Goal: Information Seeking & Learning: Learn about a topic

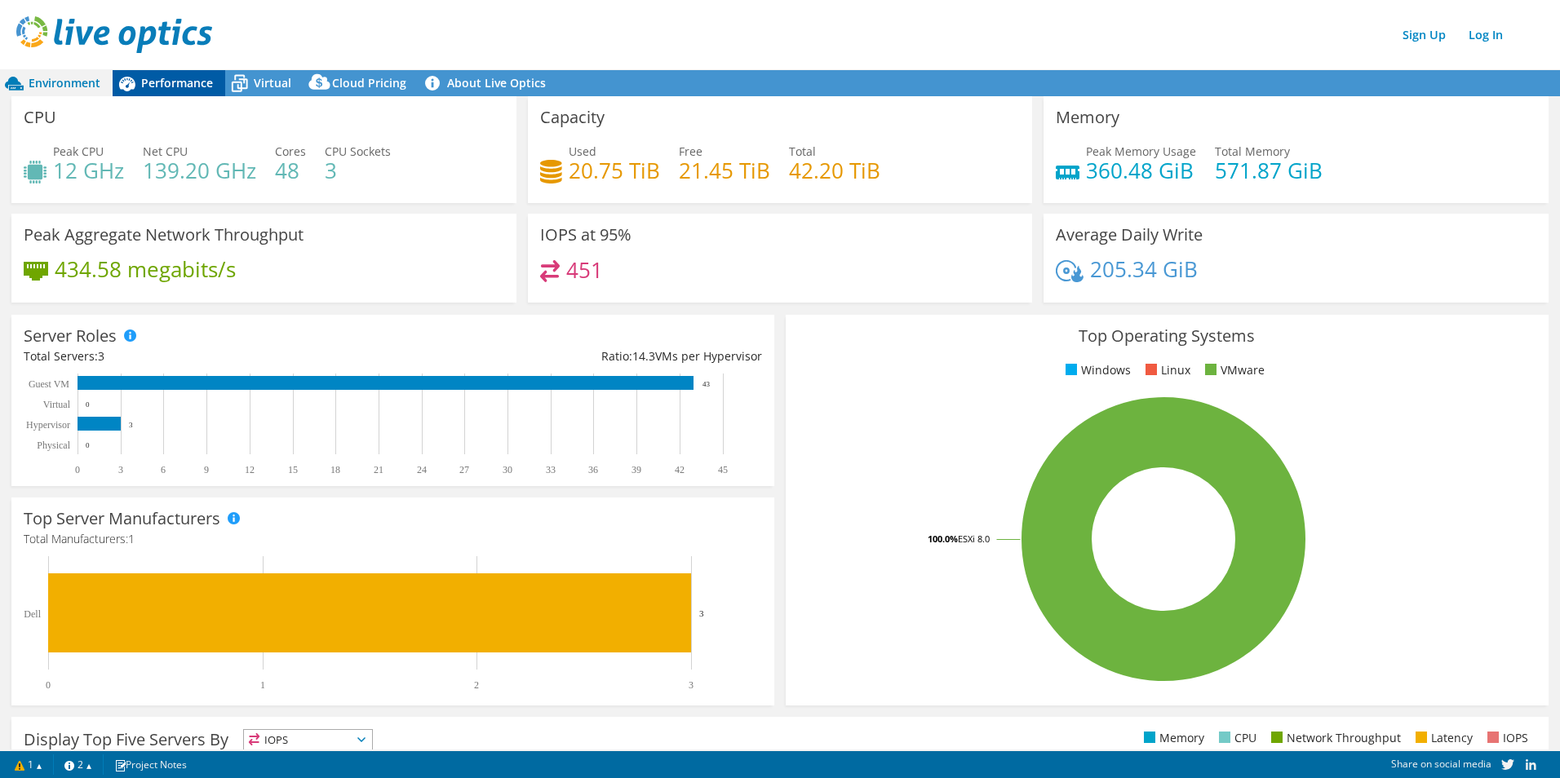
click at [152, 89] on span "Performance" at bounding box center [177, 82] width 72 height 15
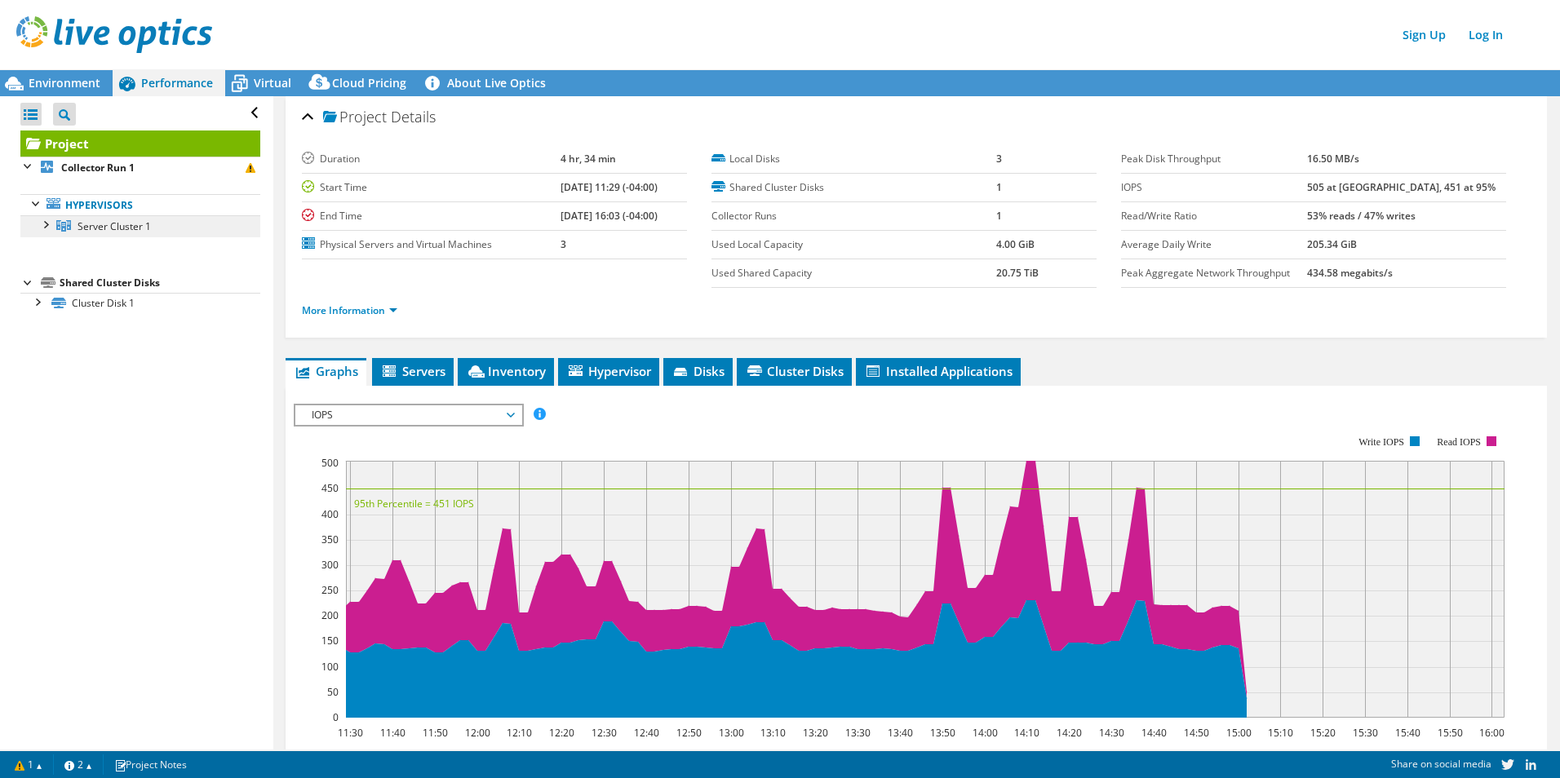
click at [135, 233] on link "Server Cluster 1" at bounding box center [140, 225] width 240 height 21
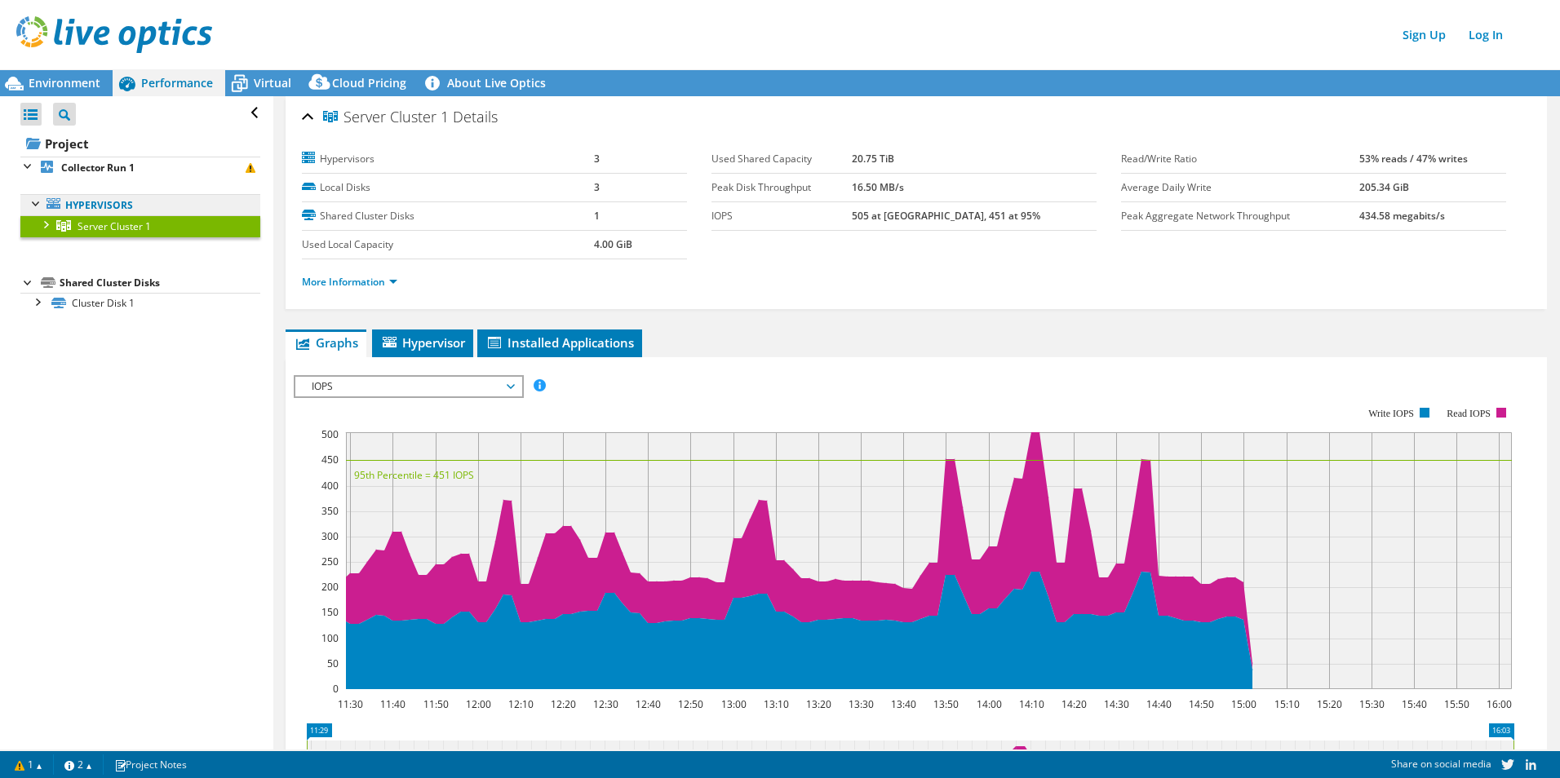
click at [148, 204] on link "Hypervisors" at bounding box center [140, 204] width 240 height 21
click at [144, 171] on link "Collector Run 1" at bounding box center [140, 167] width 240 height 21
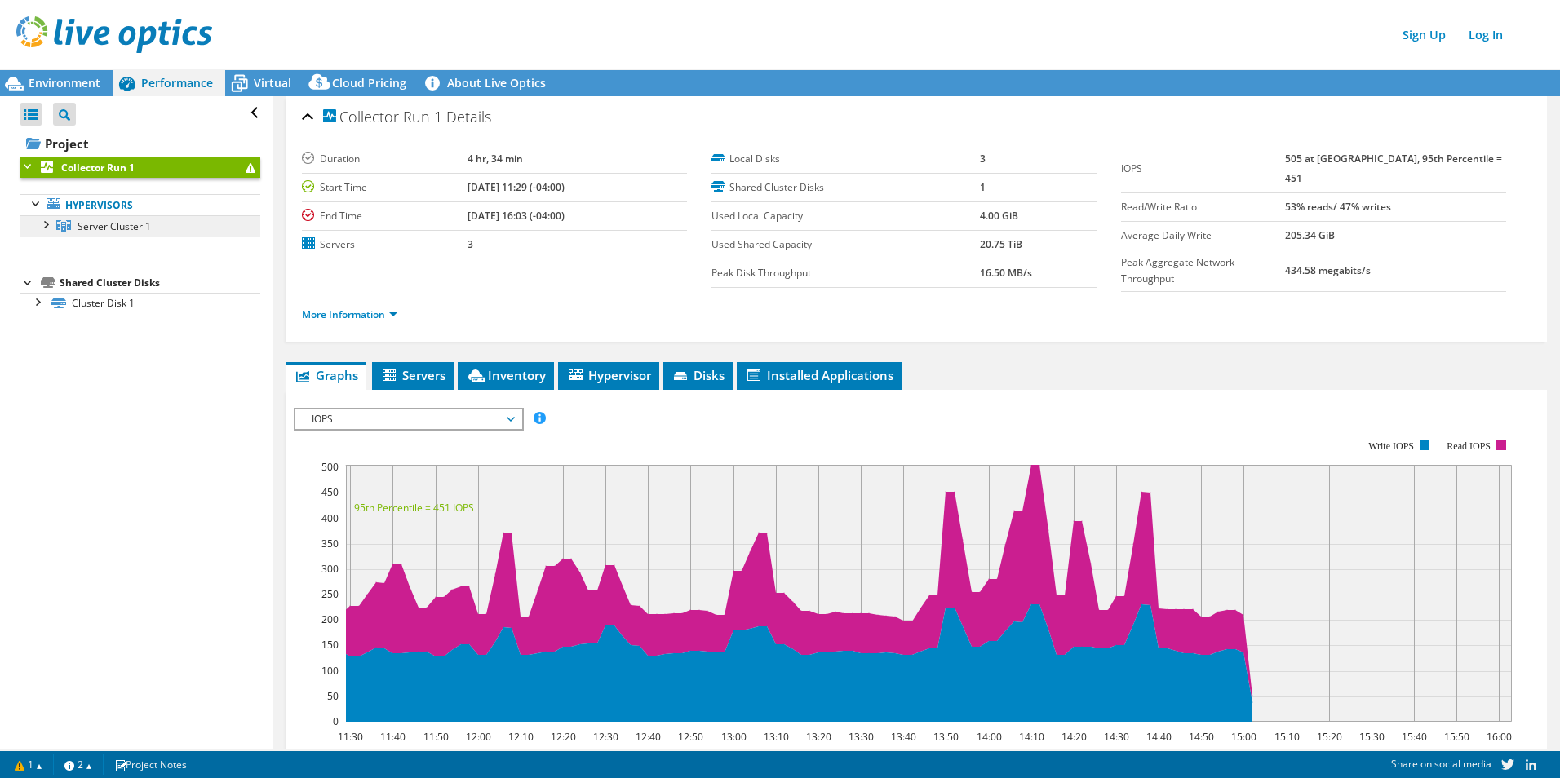
click at [146, 231] on span "Server Cluster 1" at bounding box center [113, 226] width 73 height 14
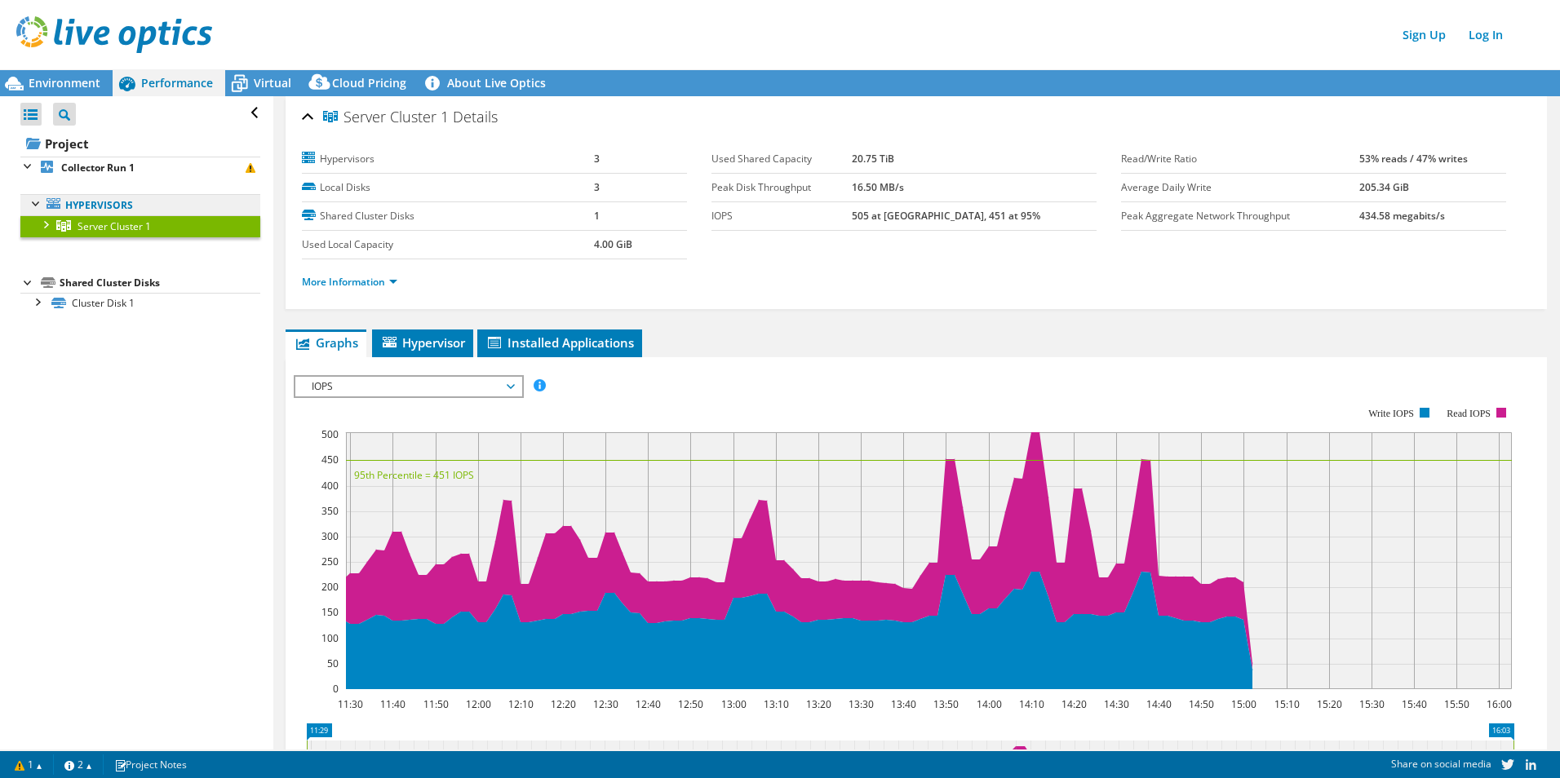
click at [160, 197] on link "Hypervisors" at bounding box center [140, 204] width 240 height 21
click at [63, 83] on span "Environment" at bounding box center [65, 82] width 72 height 15
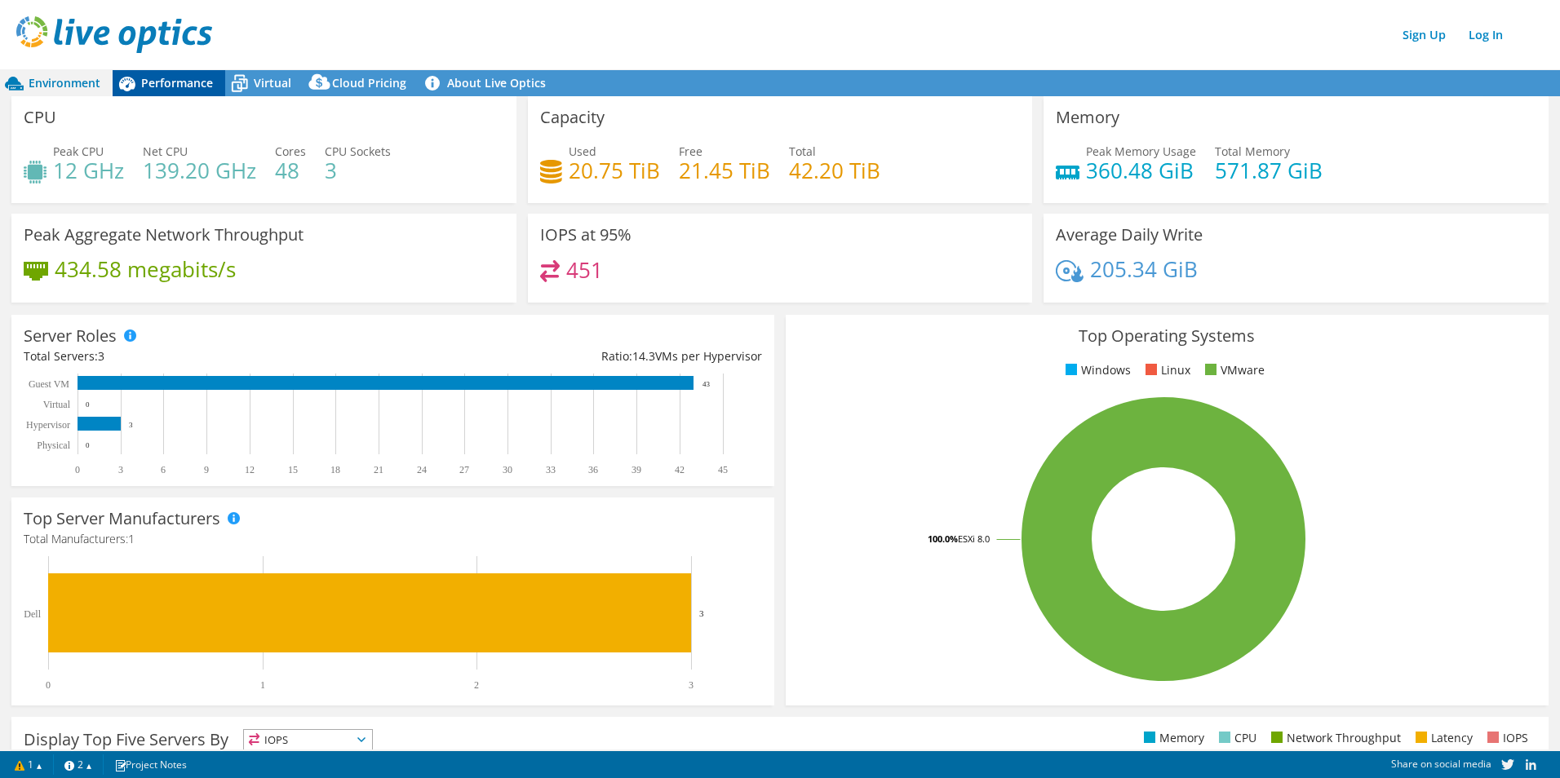
click at [156, 77] on span "Performance" at bounding box center [177, 82] width 72 height 15
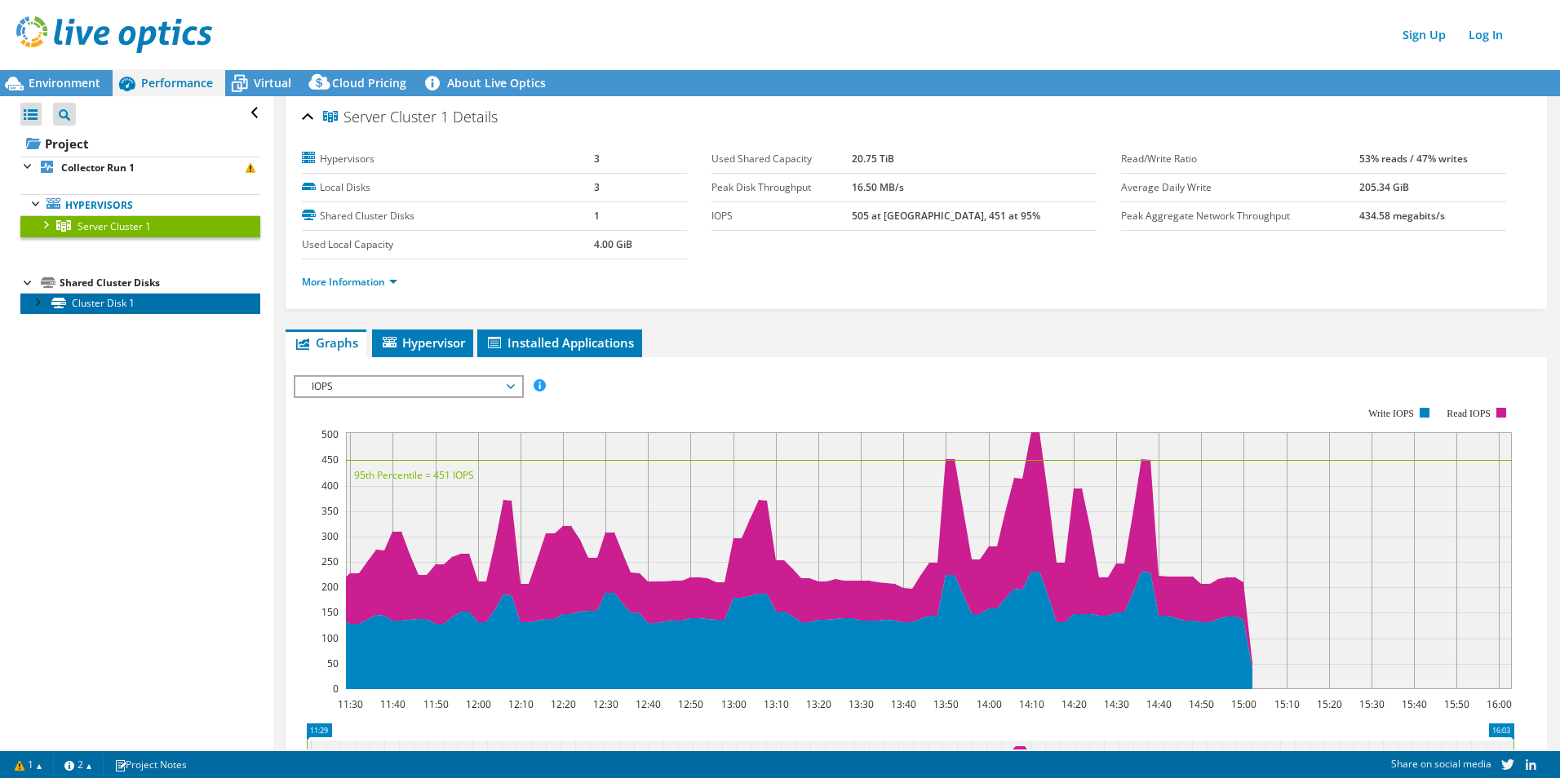
click at [148, 307] on link "Cluster Disk 1" at bounding box center [140, 303] width 240 height 21
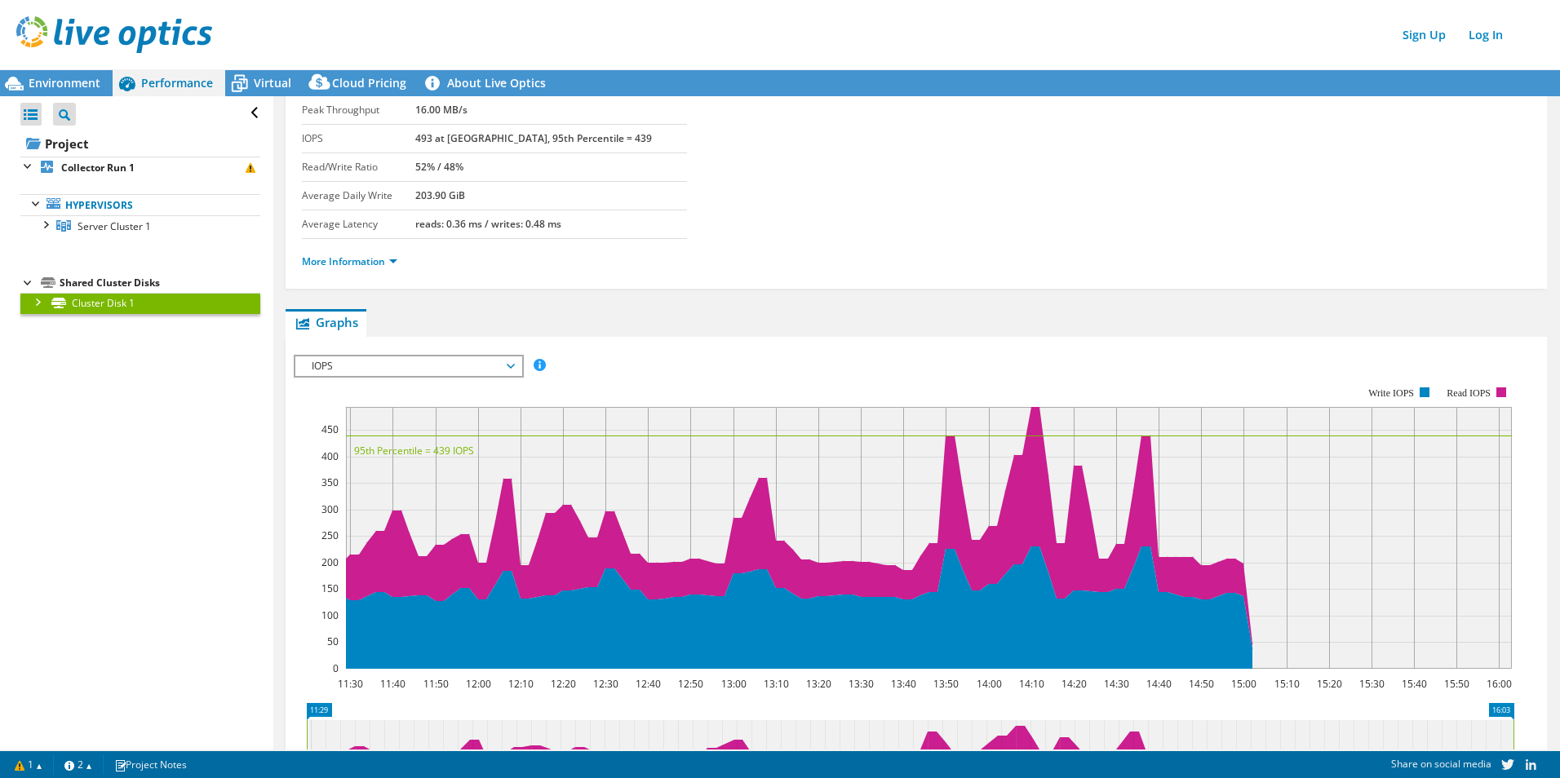
scroll to position [105, 0]
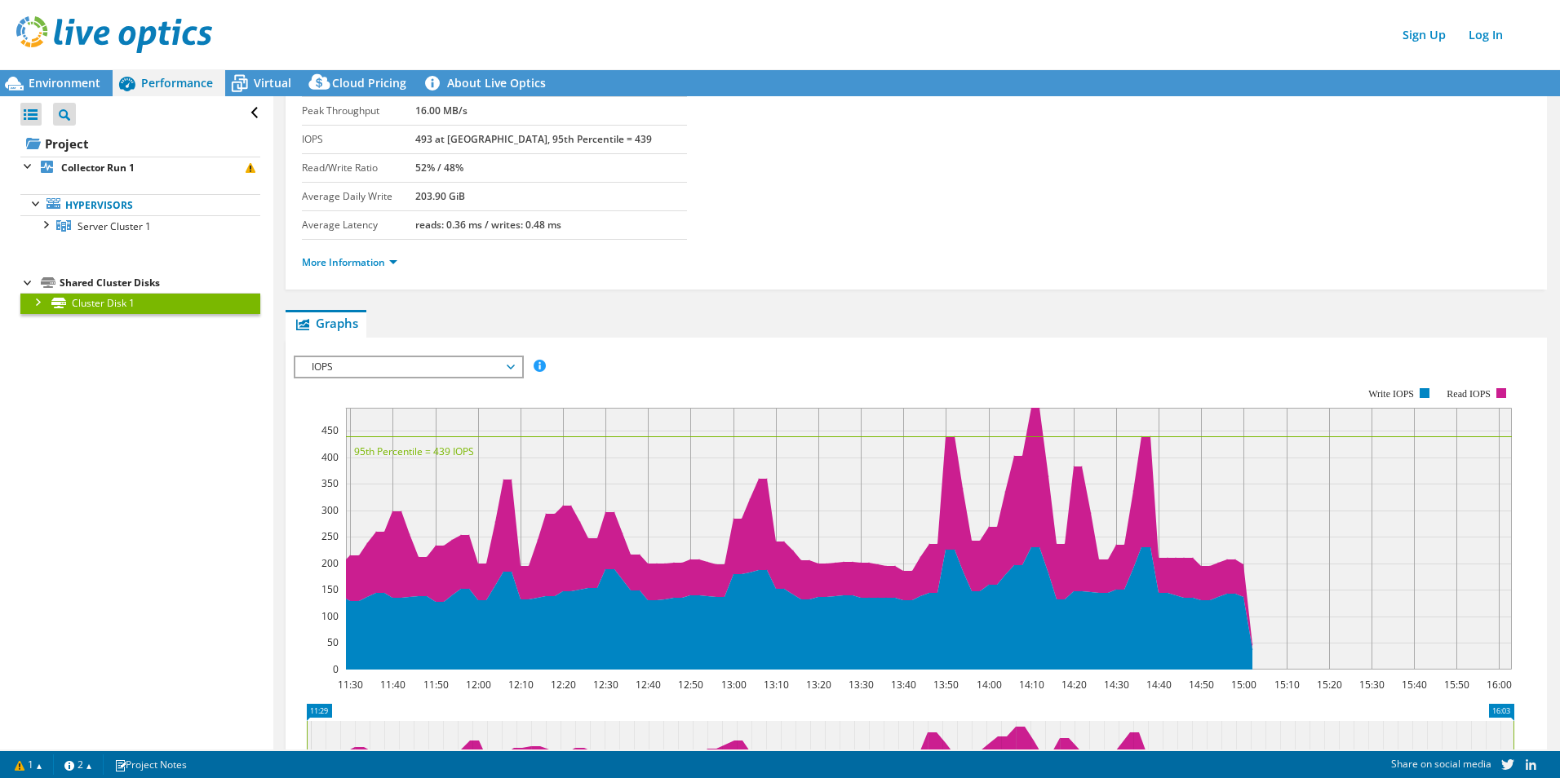
click at [407, 363] on span "IOPS" at bounding box center [408, 367] width 210 height 20
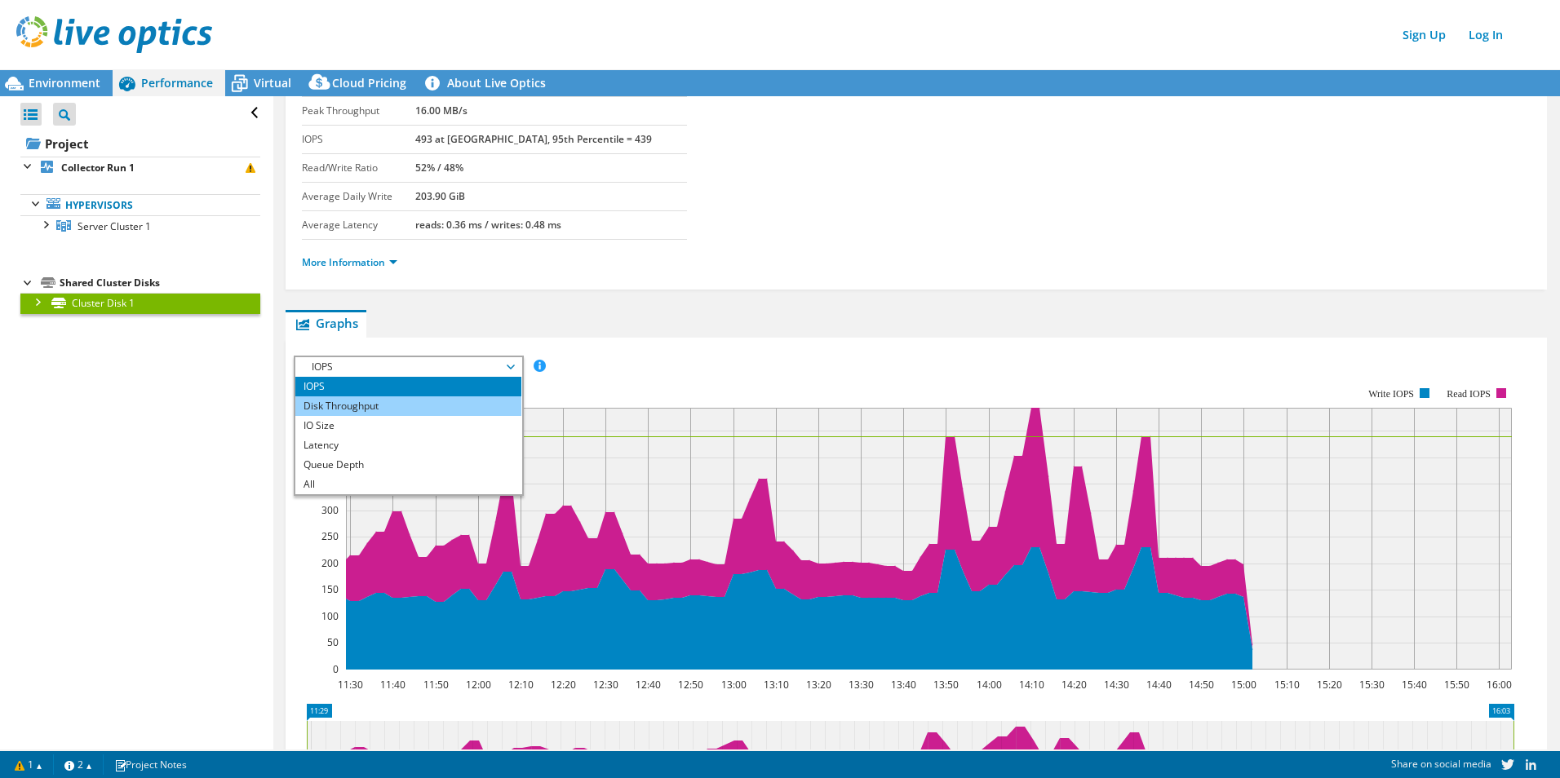
click at [401, 412] on li "Disk Throughput" at bounding box center [408, 406] width 226 height 20
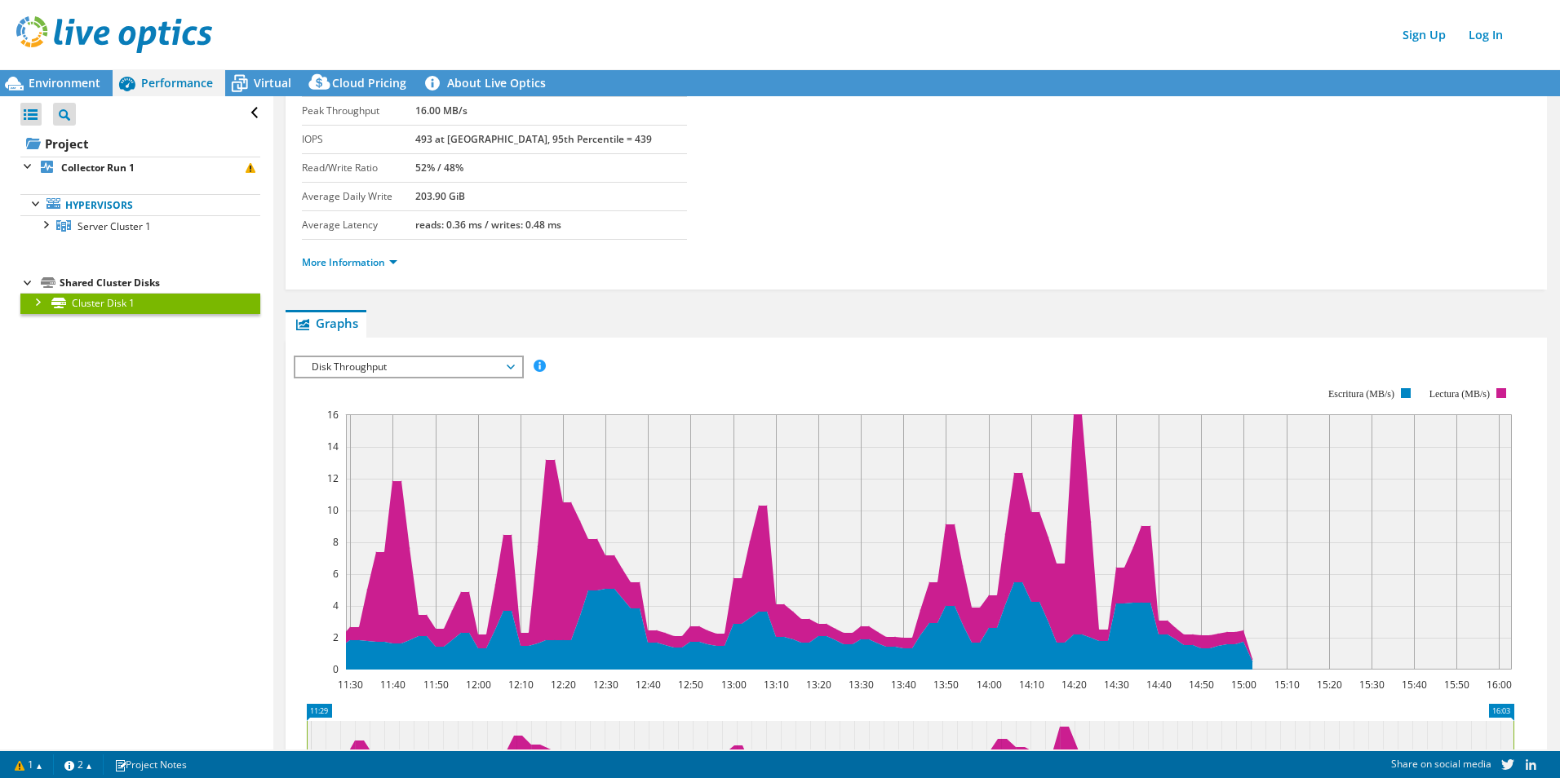
click at [454, 365] on span "Disk Throughput" at bounding box center [408, 367] width 210 height 20
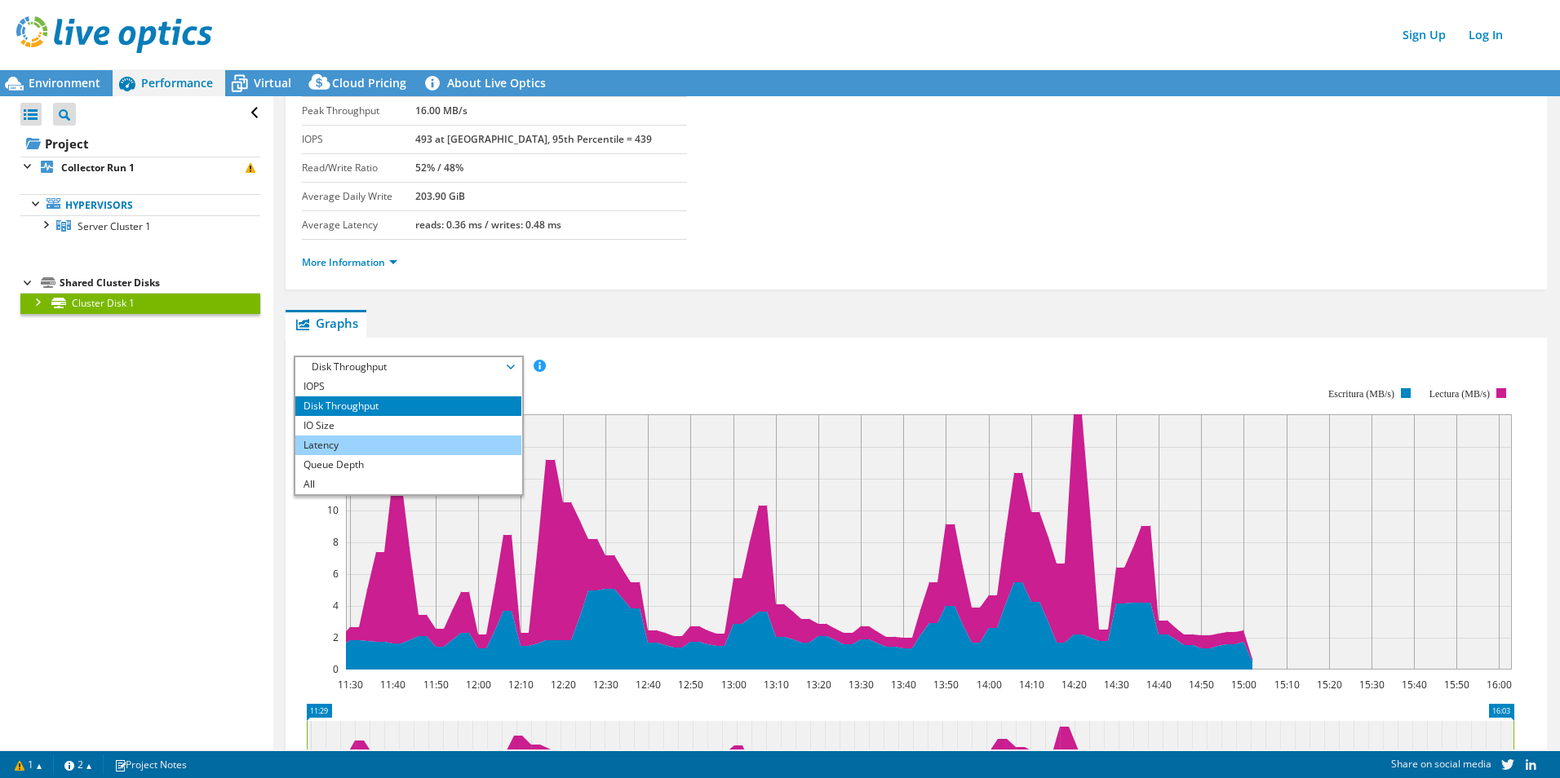
click at [407, 439] on li "Latency" at bounding box center [408, 446] width 226 height 20
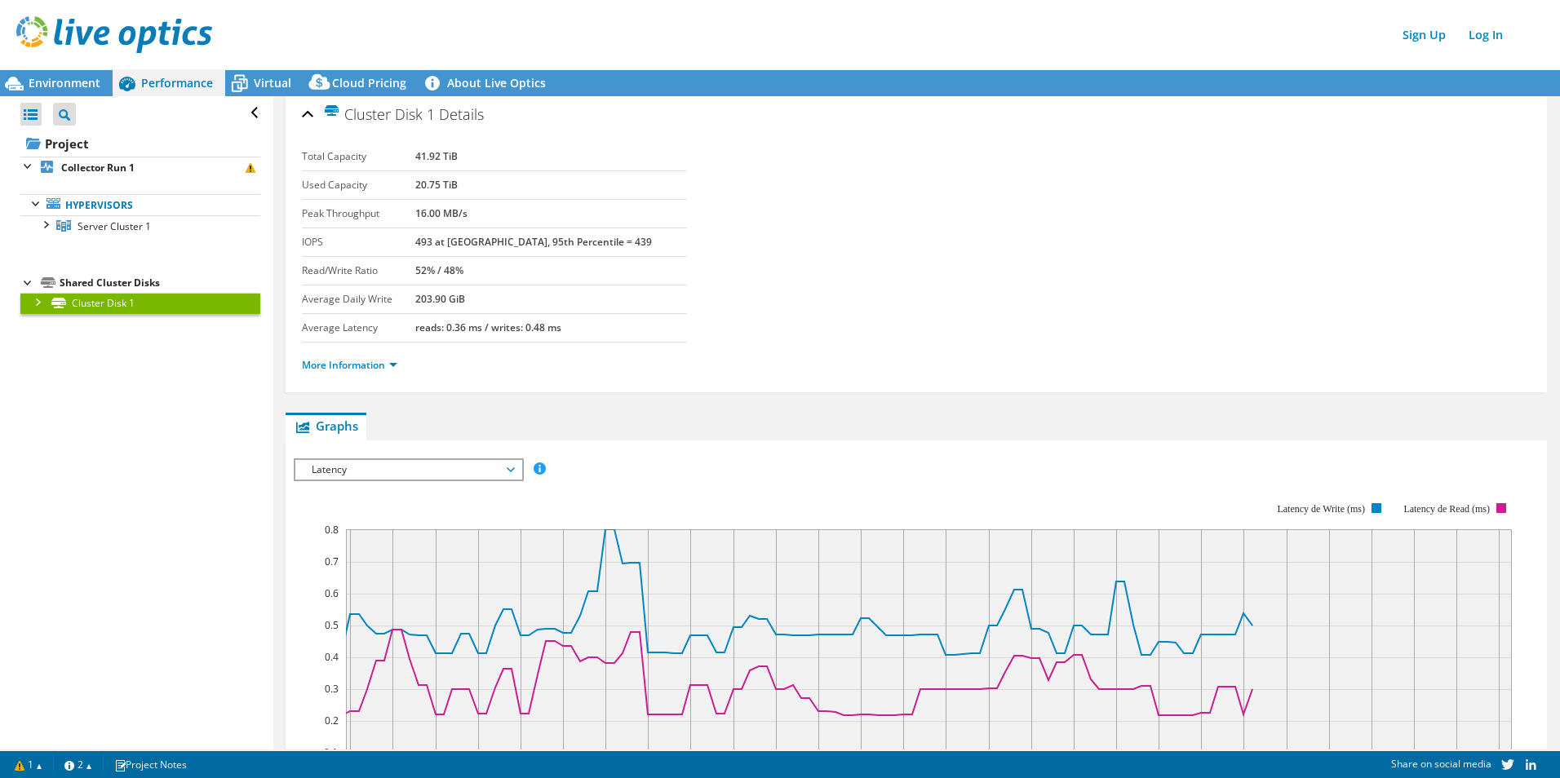
scroll to position [0, 0]
click at [94, 281] on div "Shared Cluster Disks" at bounding box center [160, 283] width 201 height 20
click at [99, 228] on span "Server Cluster 1" at bounding box center [113, 226] width 73 height 14
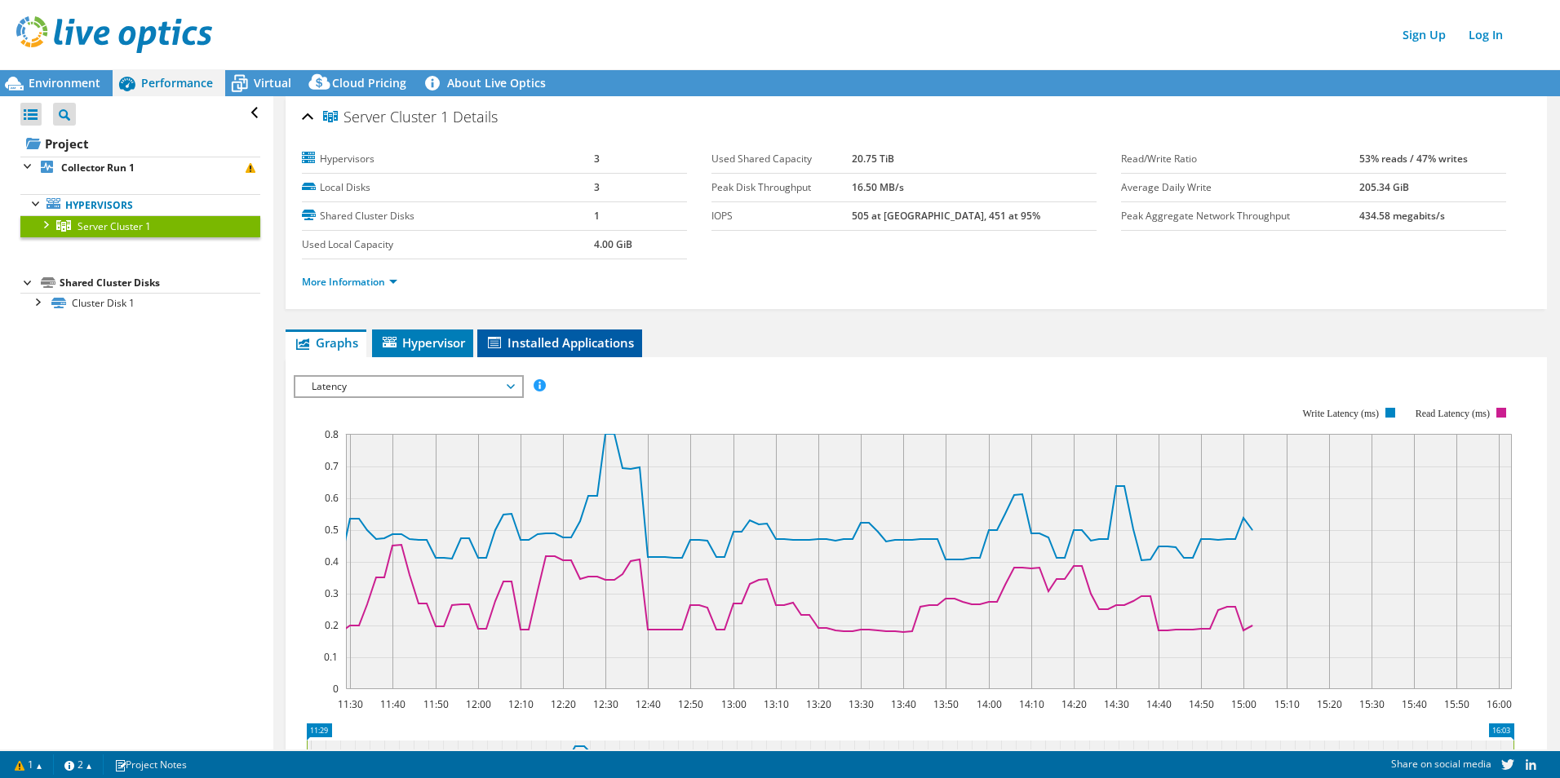
click at [558, 343] on span "Installed Applications" at bounding box center [559, 342] width 148 height 16
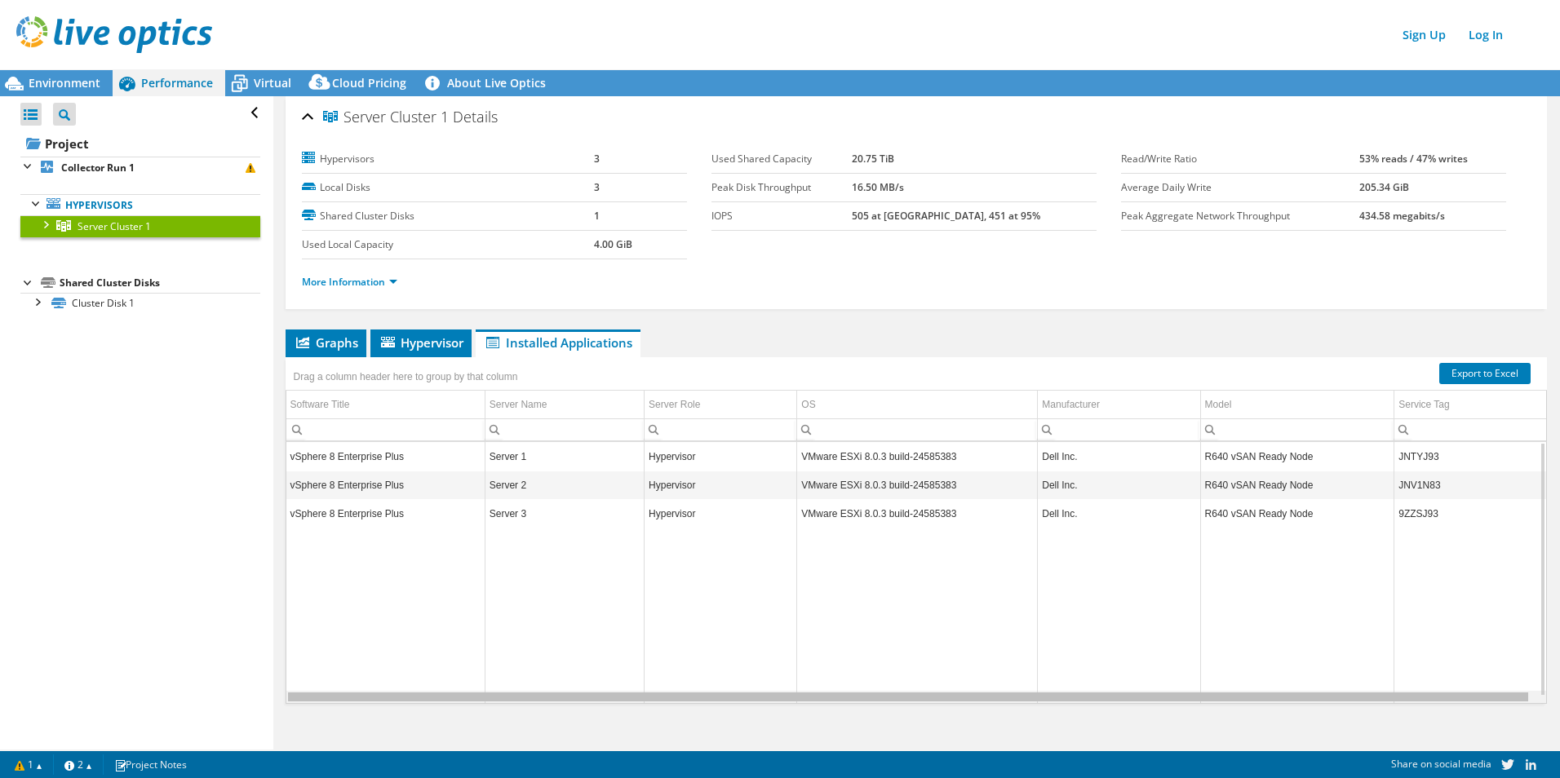
drag, startPoint x: 1064, startPoint y: 697, endPoint x: 776, endPoint y: 724, distance: 289.1
click at [776, 724] on body "Sign Up Log In This project has been archived. No changes can be made, and grap…" at bounding box center [780, 389] width 1560 height 778
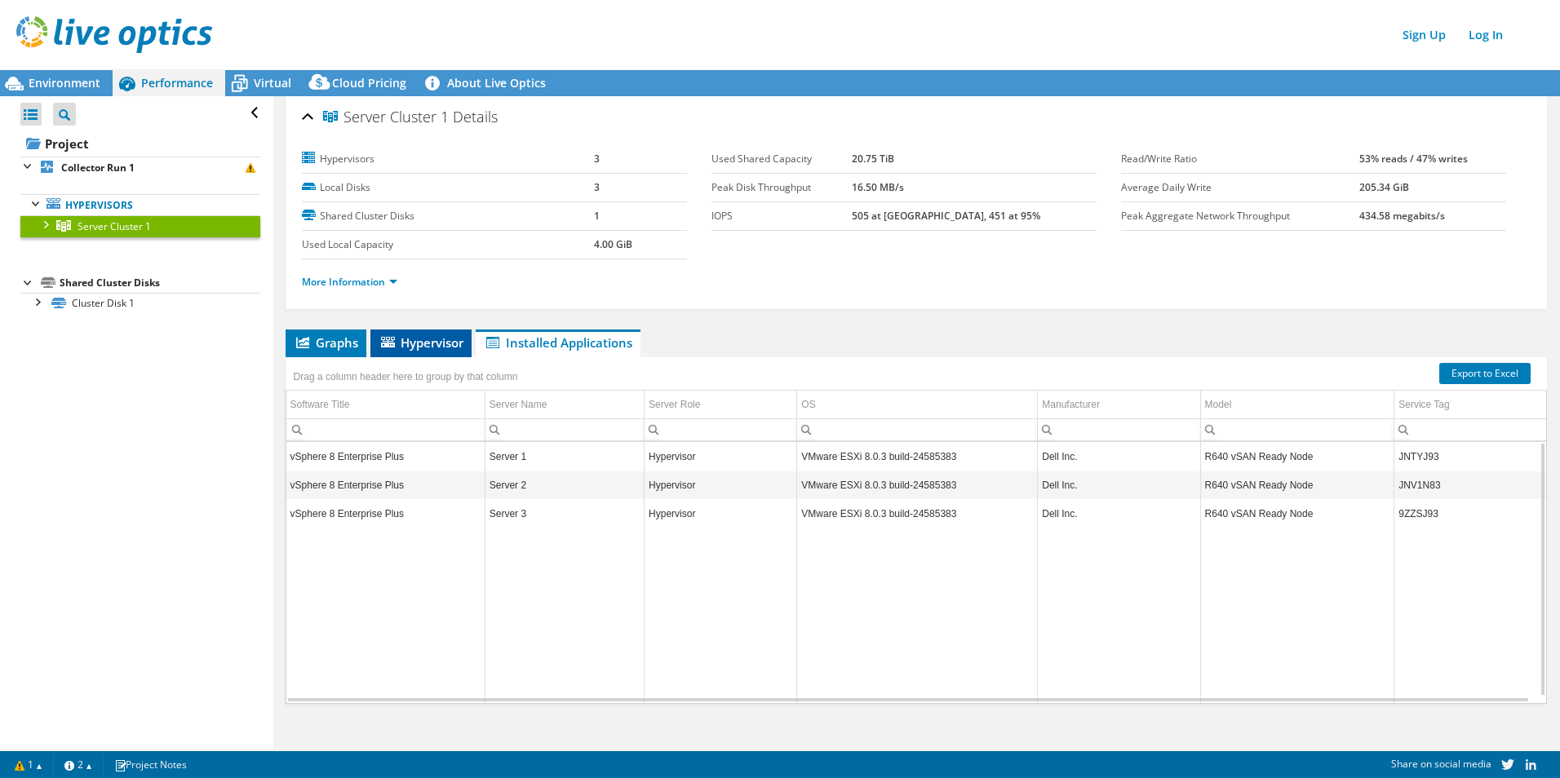
click at [440, 335] on span "Hypervisor" at bounding box center [421, 342] width 85 height 16
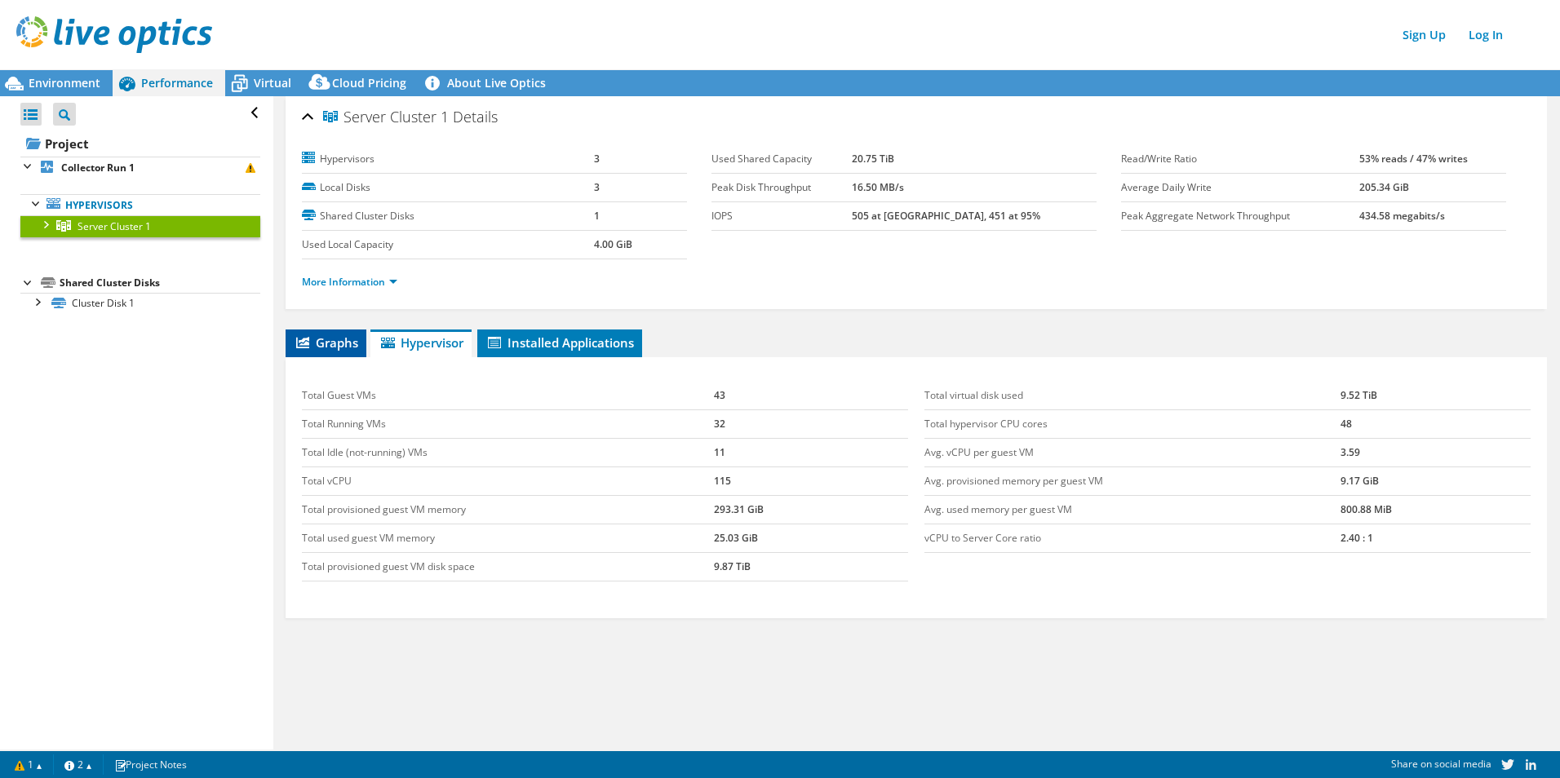
click at [339, 330] on li "Graphs" at bounding box center [326, 344] width 81 height 28
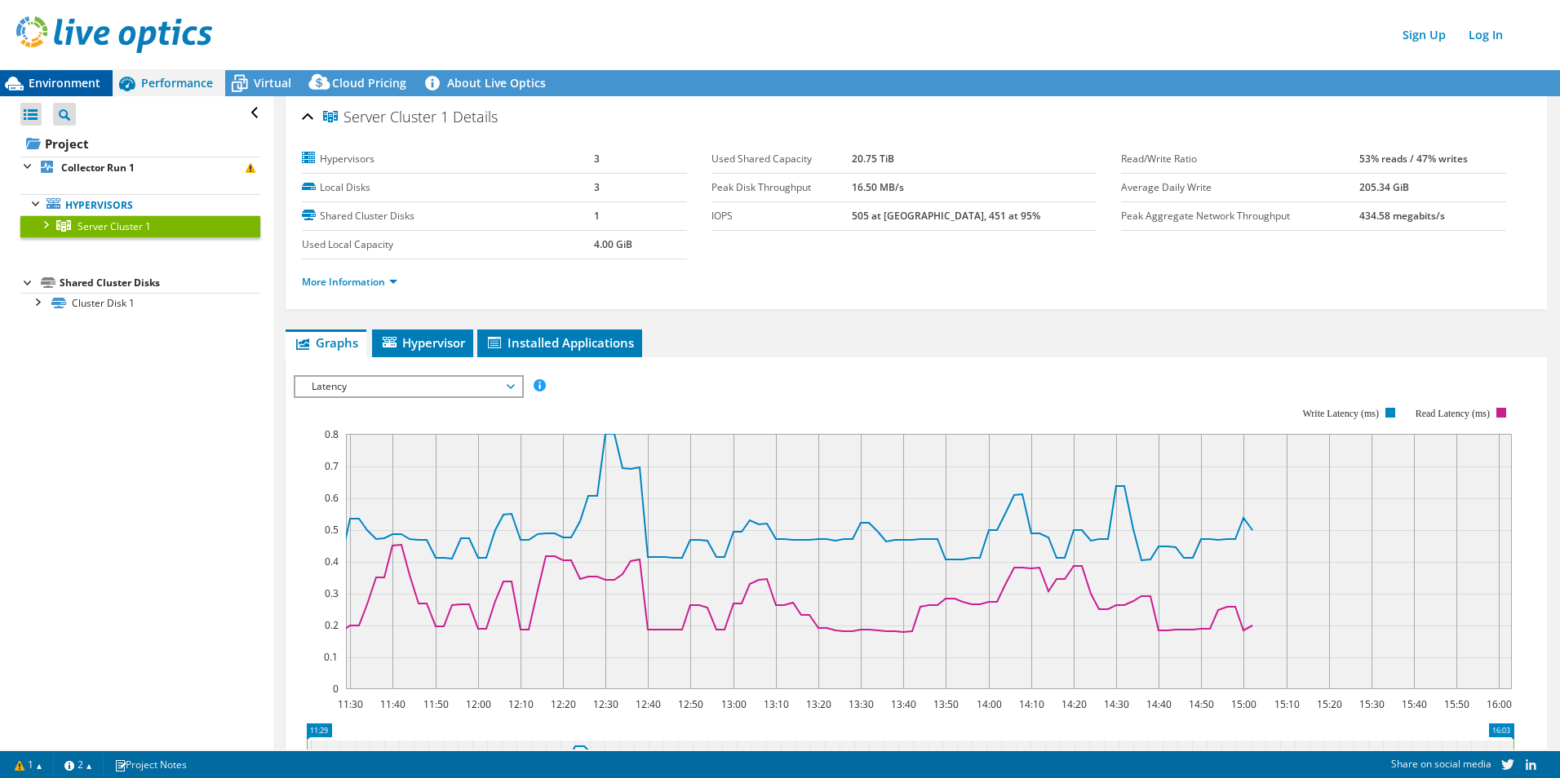
click at [68, 78] on span "Environment" at bounding box center [65, 82] width 72 height 15
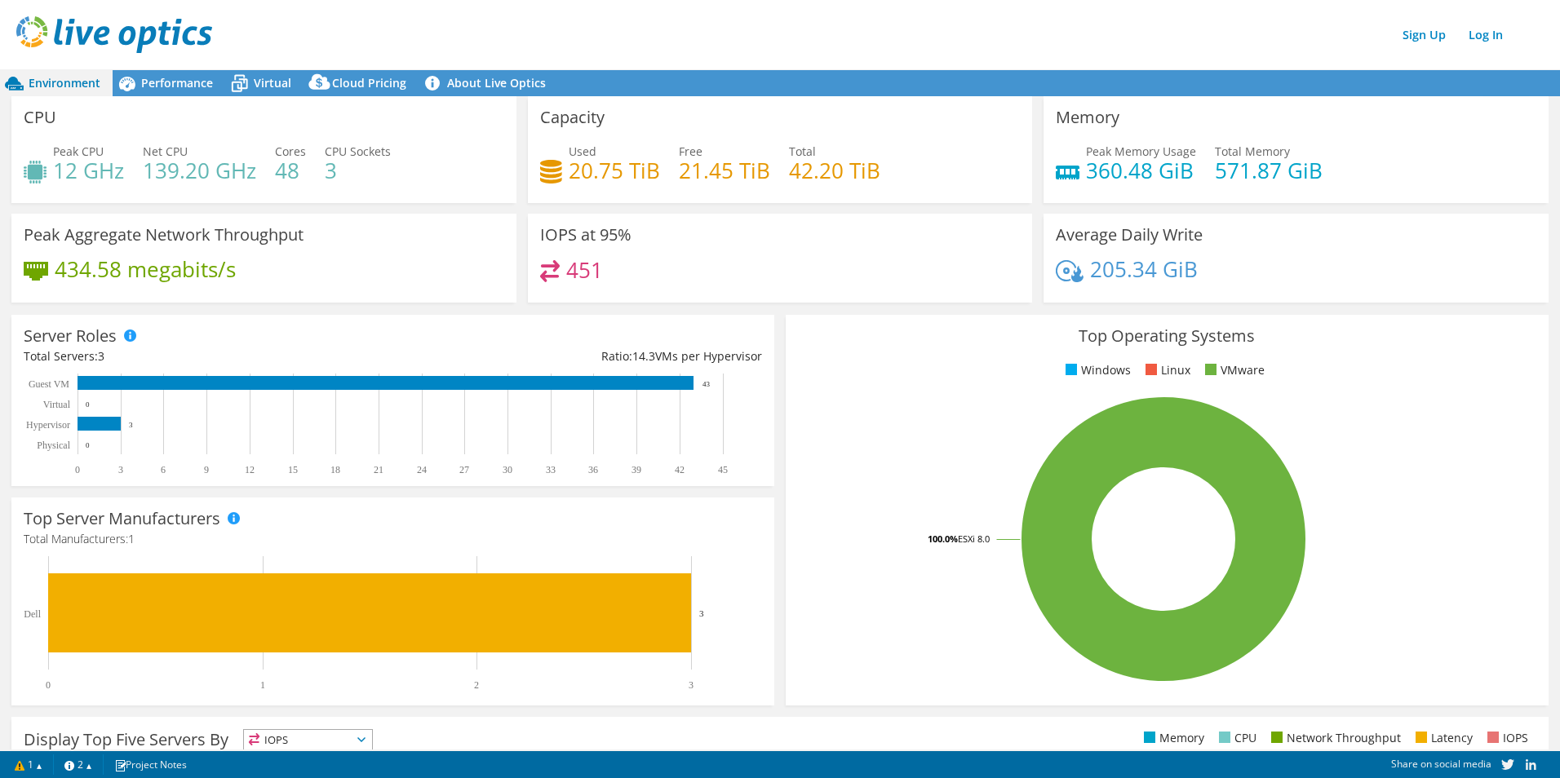
click at [911, 350] on div "Top Operating Systems Windows Linux VMware 100.0% ESXi 8.0" at bounding box center [1167, 510] width 763 height 391
click at [154, 76] on span "Performance" at bounding box center [177, 82] width 72 height 15
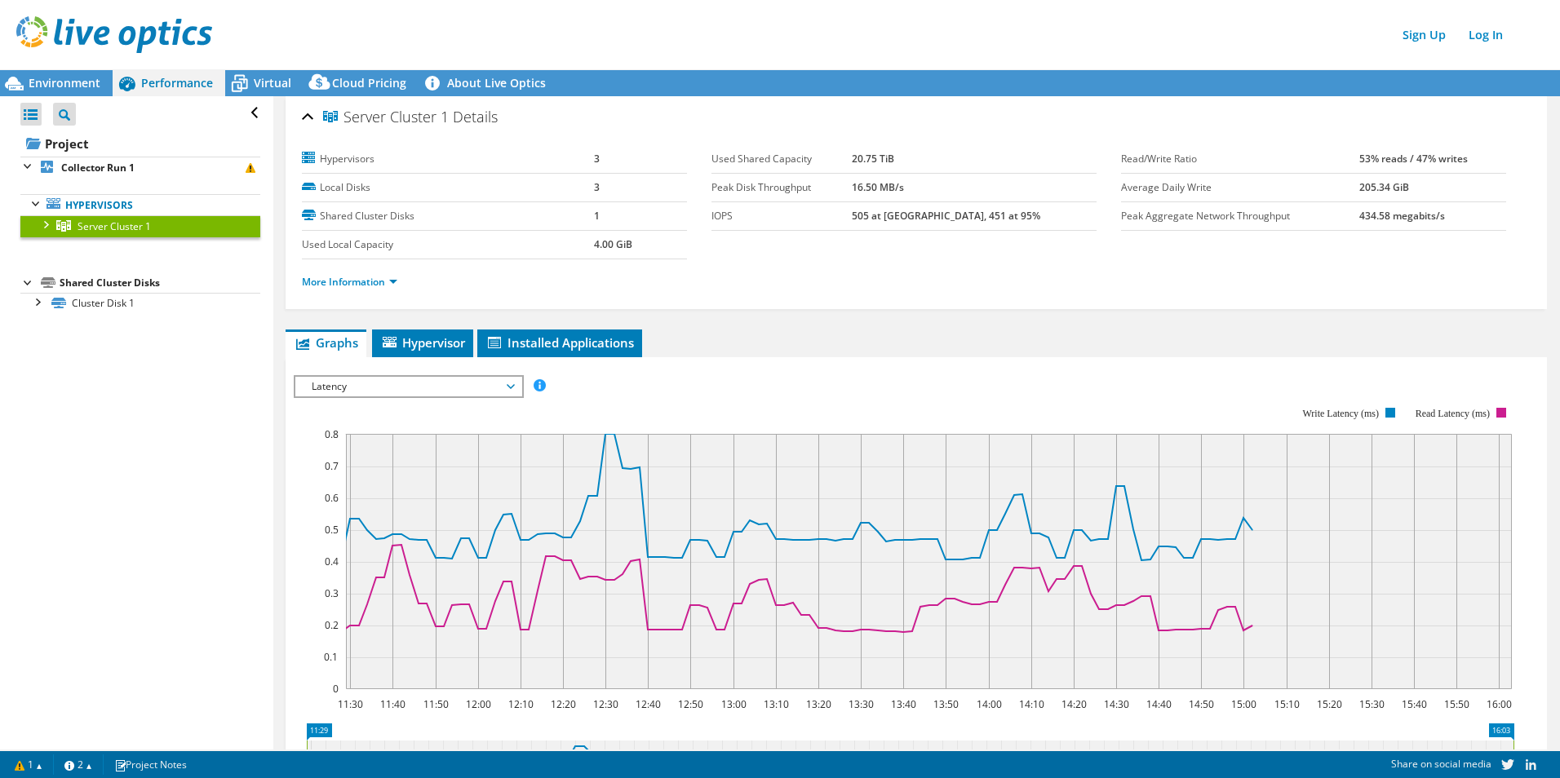
click at [356, 395] on span "Latency" at bounding box center [408, 387] width 210 height 20
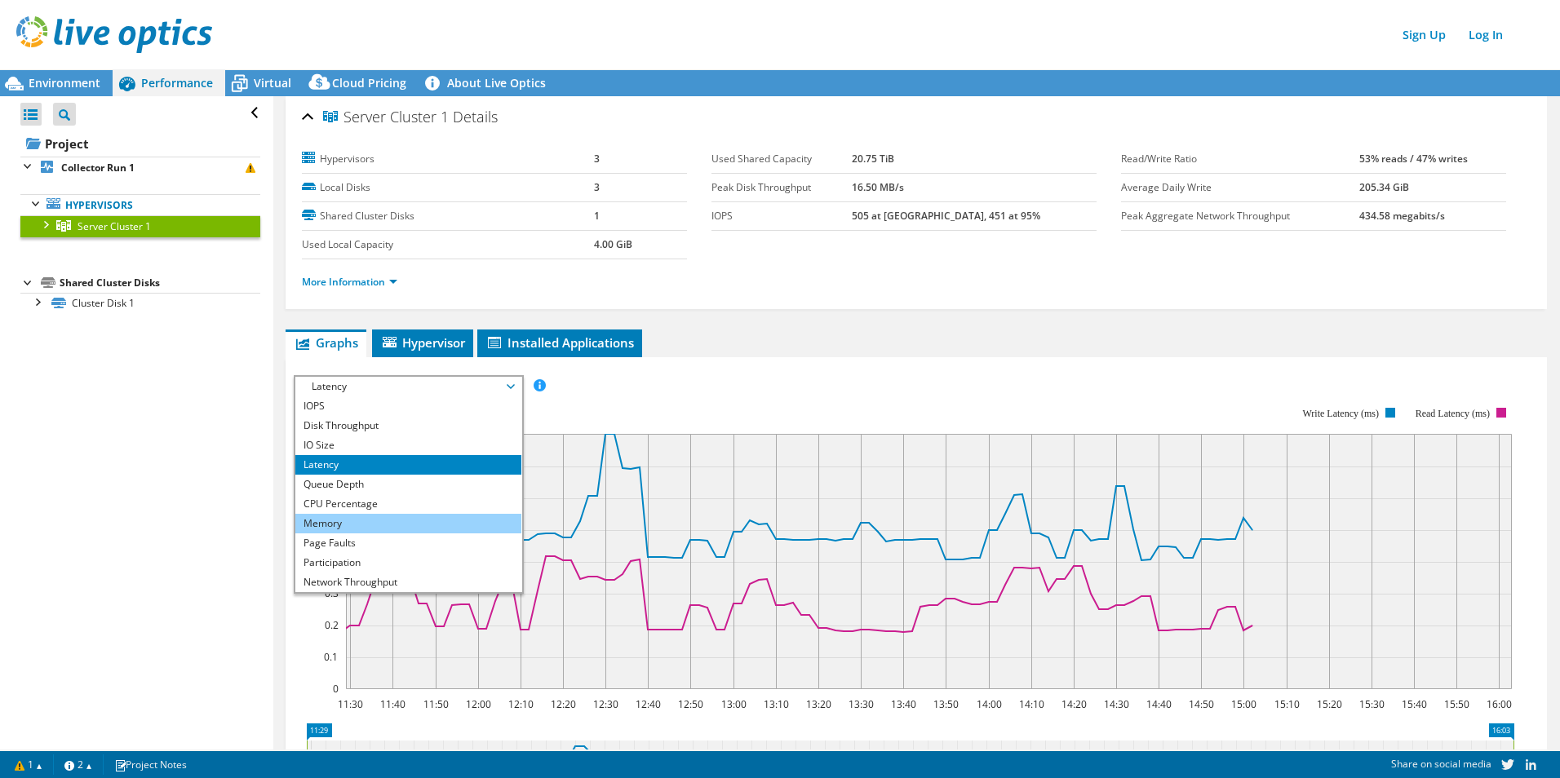
click at [348, 525] on li "Memory" at bounding box center [408, 524] width 226 height 20
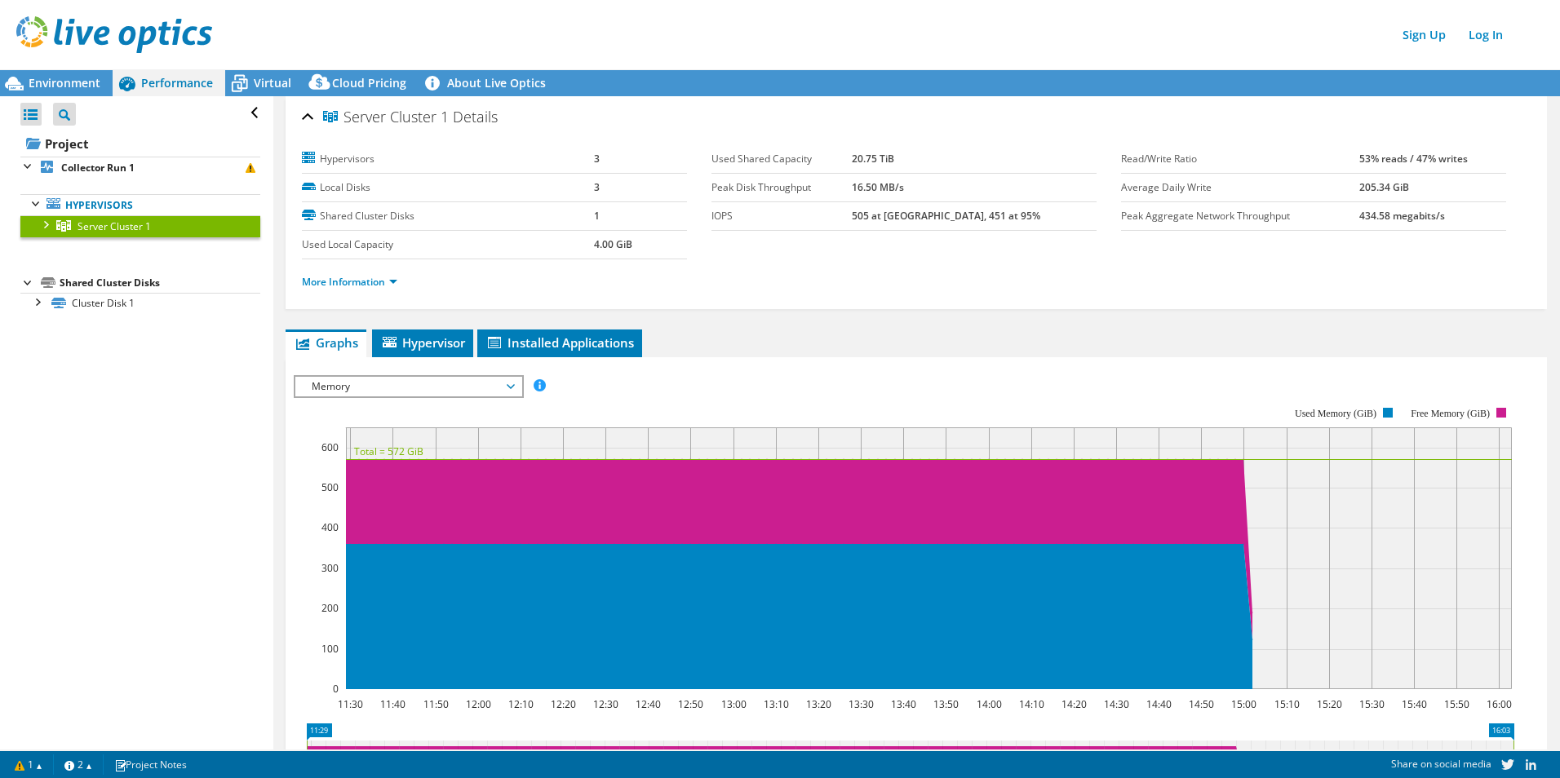
click at [415, 386] on span "Memory" at bounding box center [408, 387] width 210 height 20
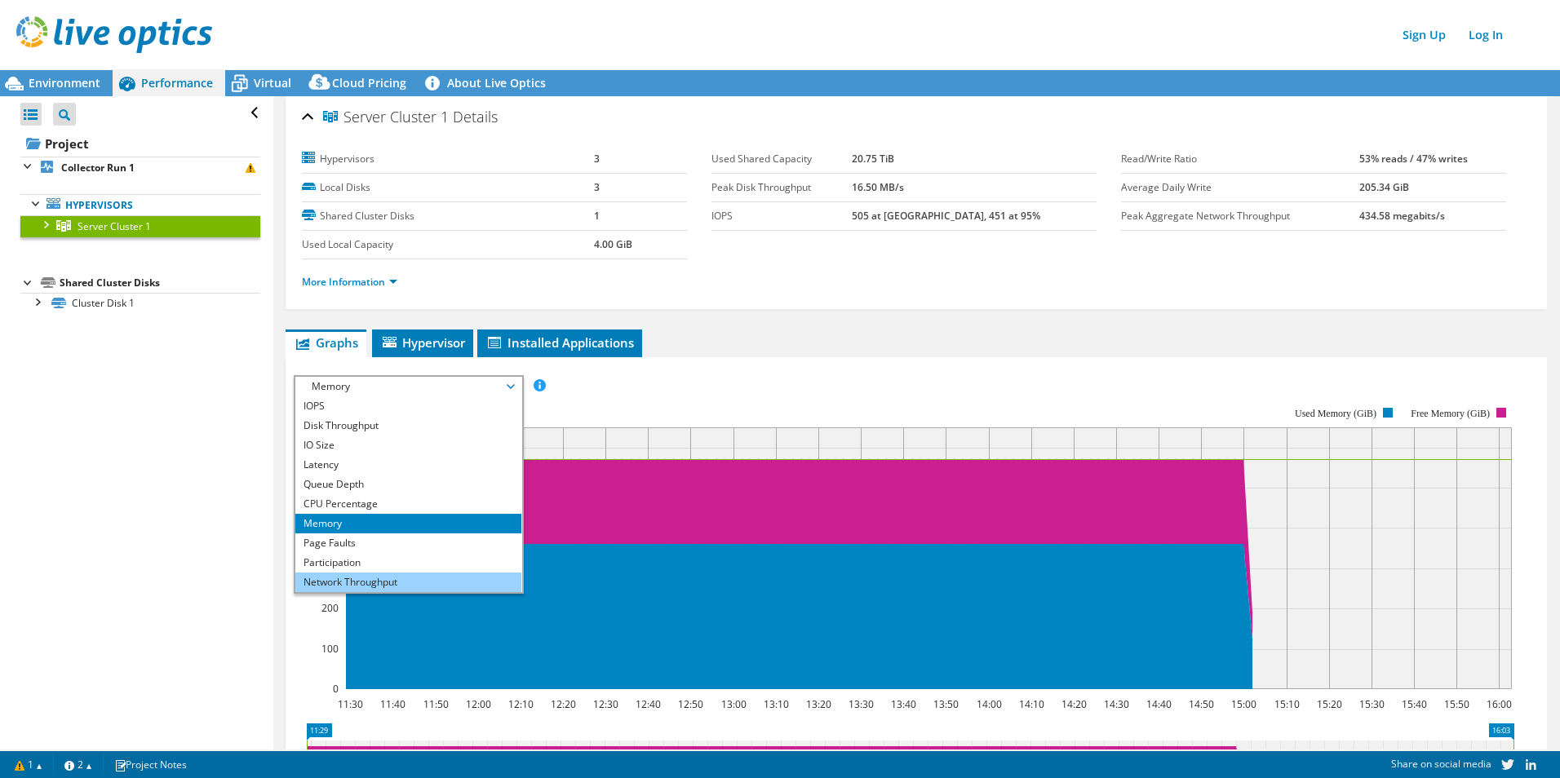
click at [377, 578] on li "Network Throughput" at bounding box center [408, 583] width 226 height 20
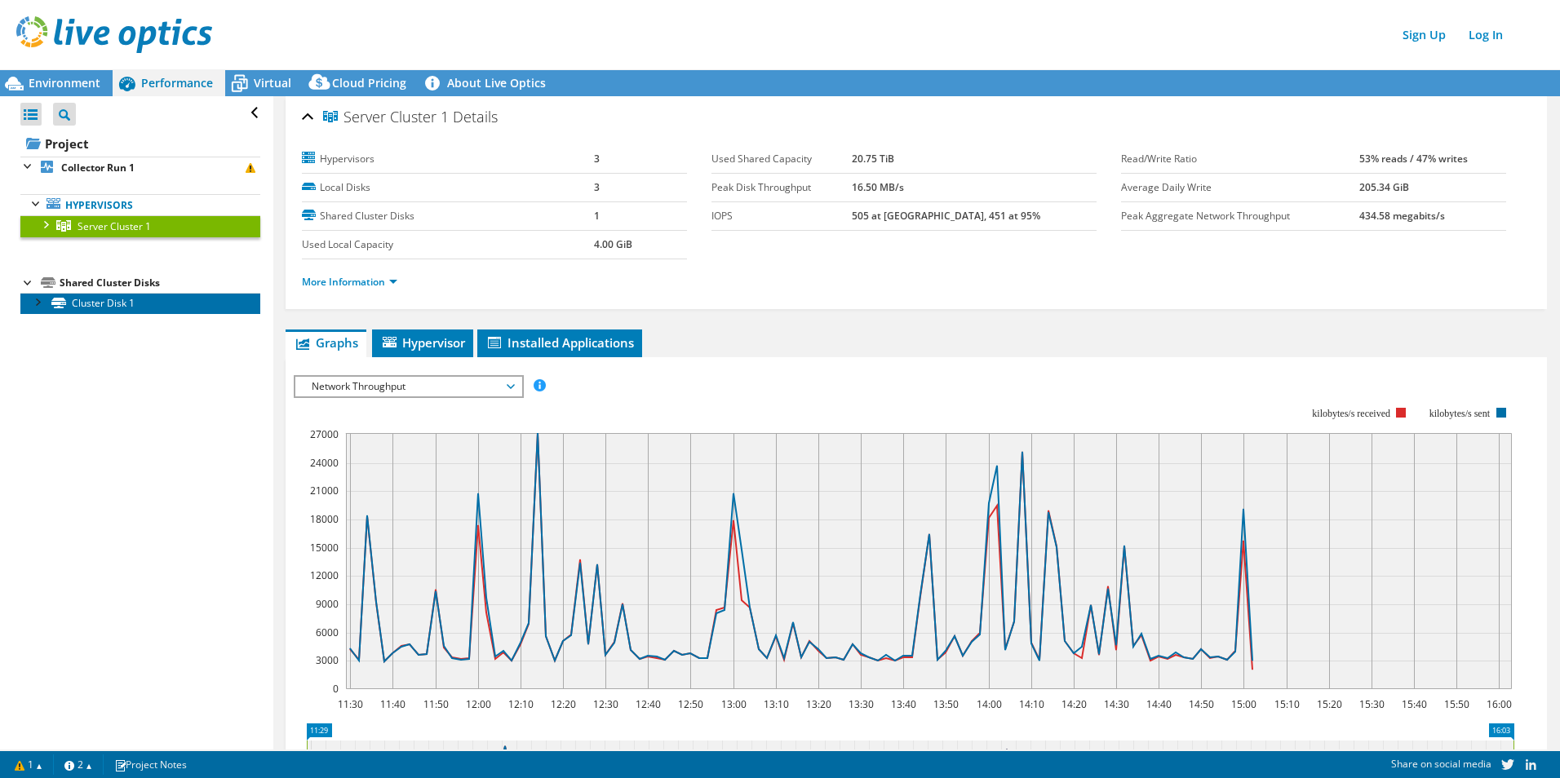
click at [142, 298] on link "Cluster Disk 1" at bounding box center [140, 303] width 240 height 21
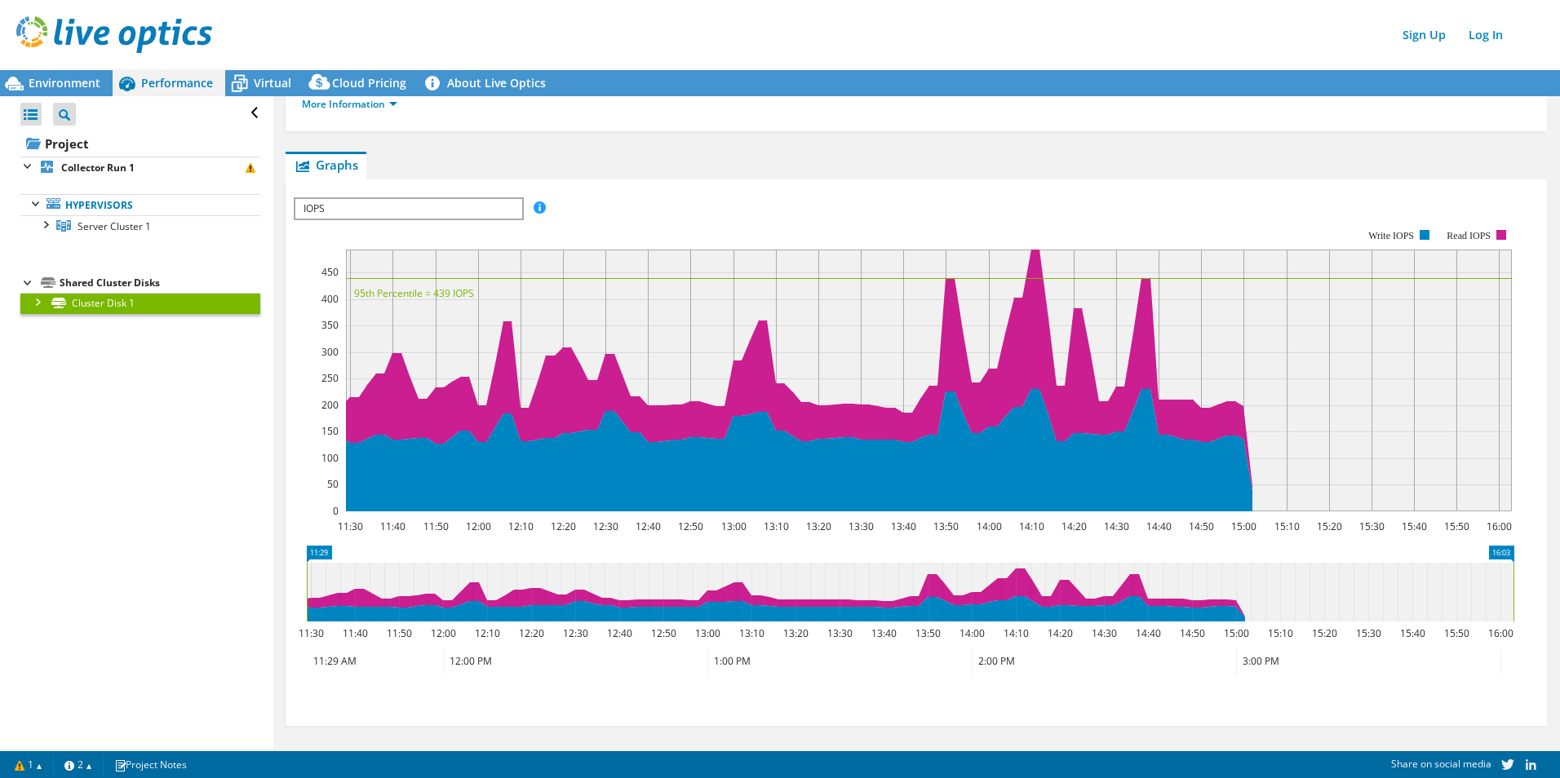
scroll to position [268, 0]
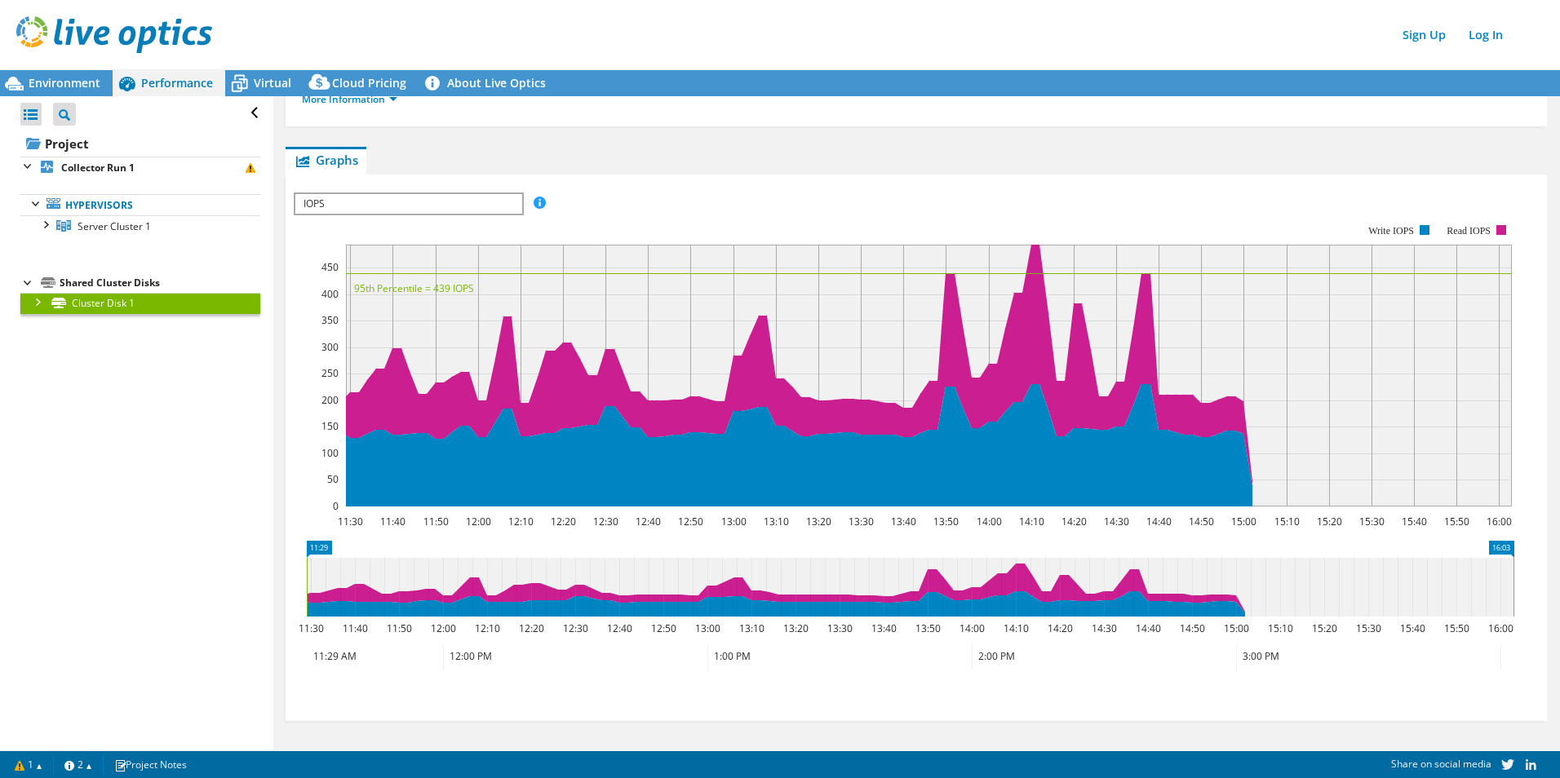
click at [435, 200] on span "IOPS" at bounding box center [408, 204] width 226 height 20
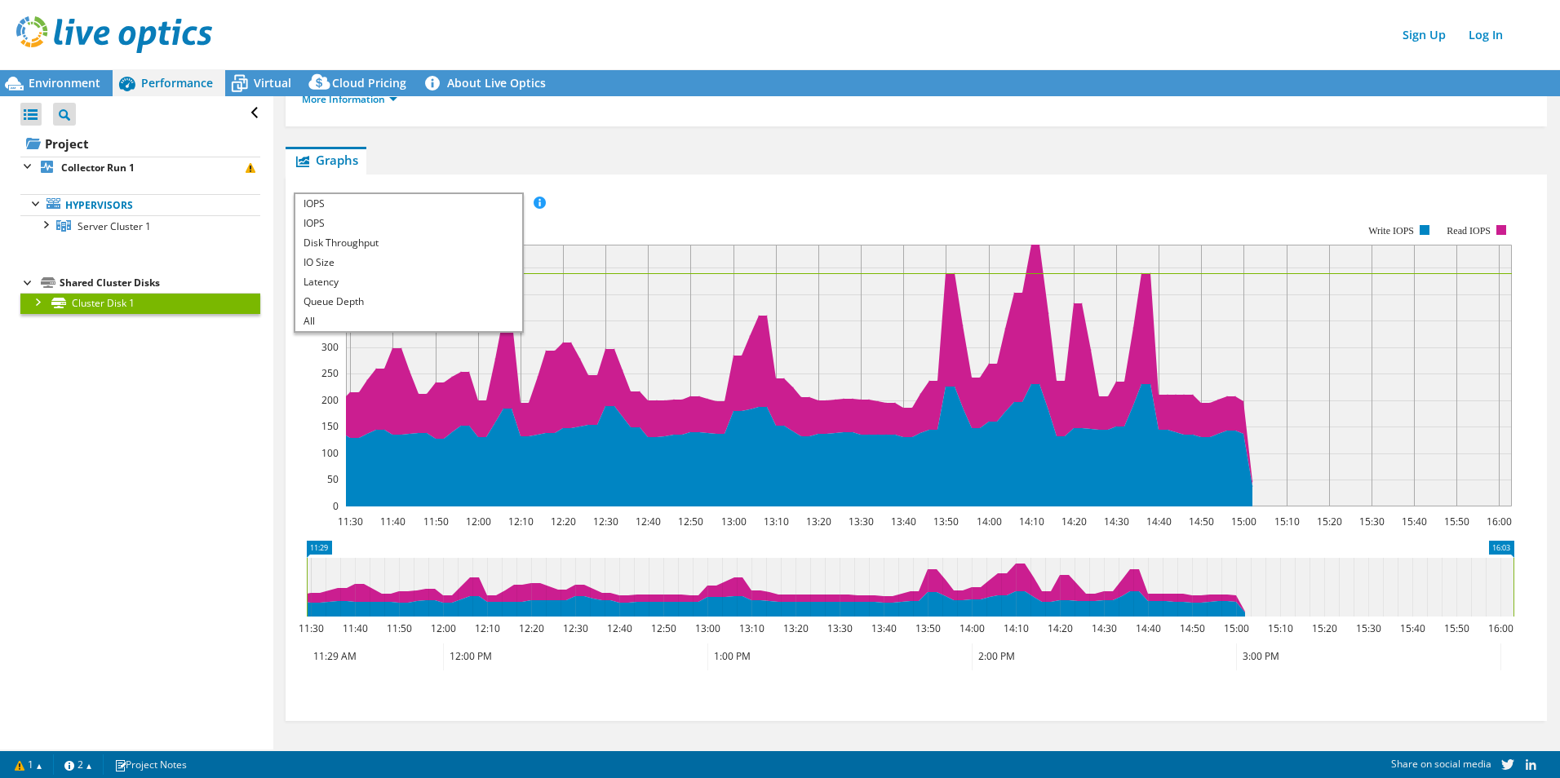
click at [623, 217] on rect at bounding box center [904, 365] width 1220 height 326
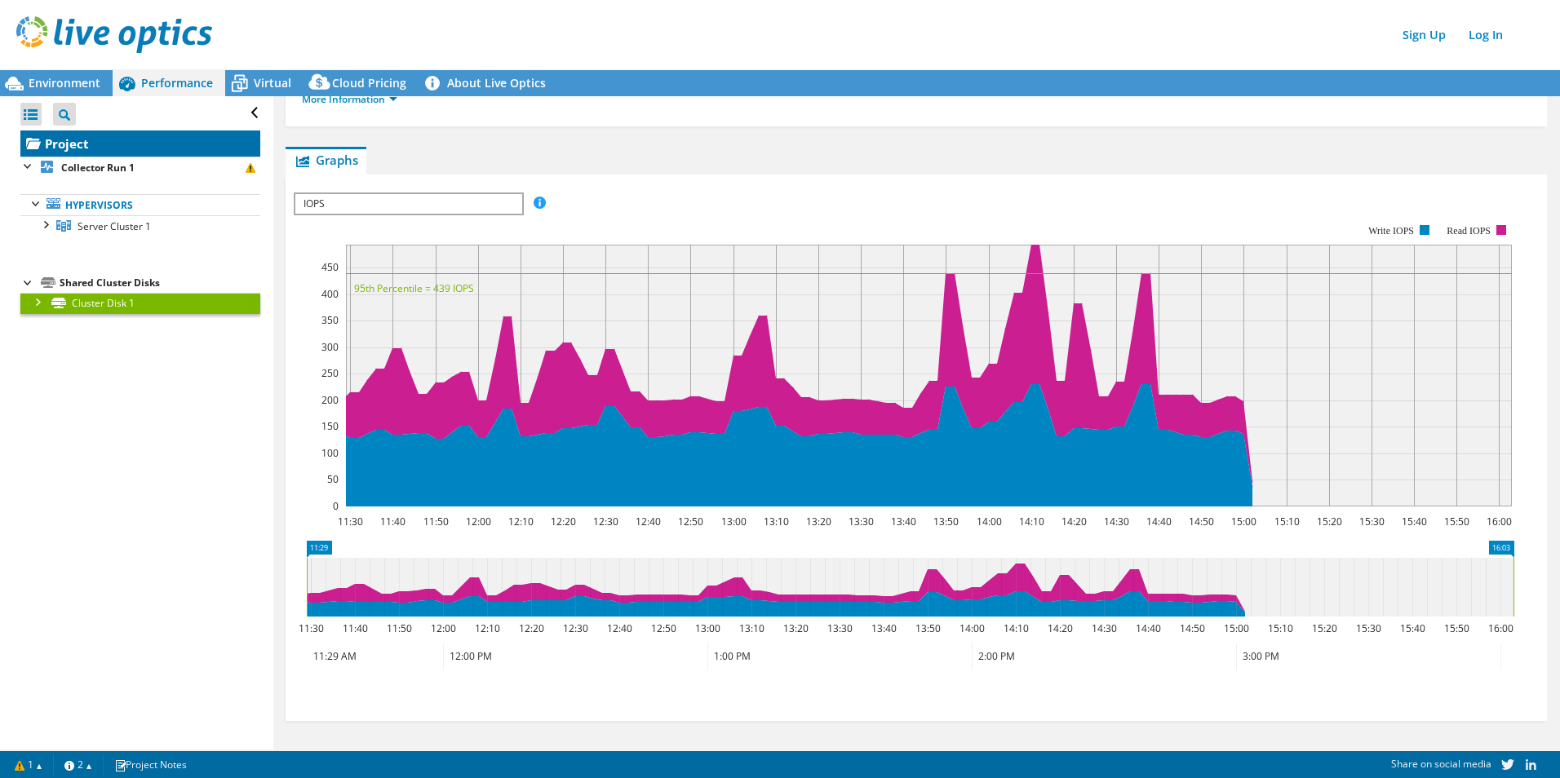
click at [87, 142] on link "Project" at bounding box center [140, 144] width 240 height 26
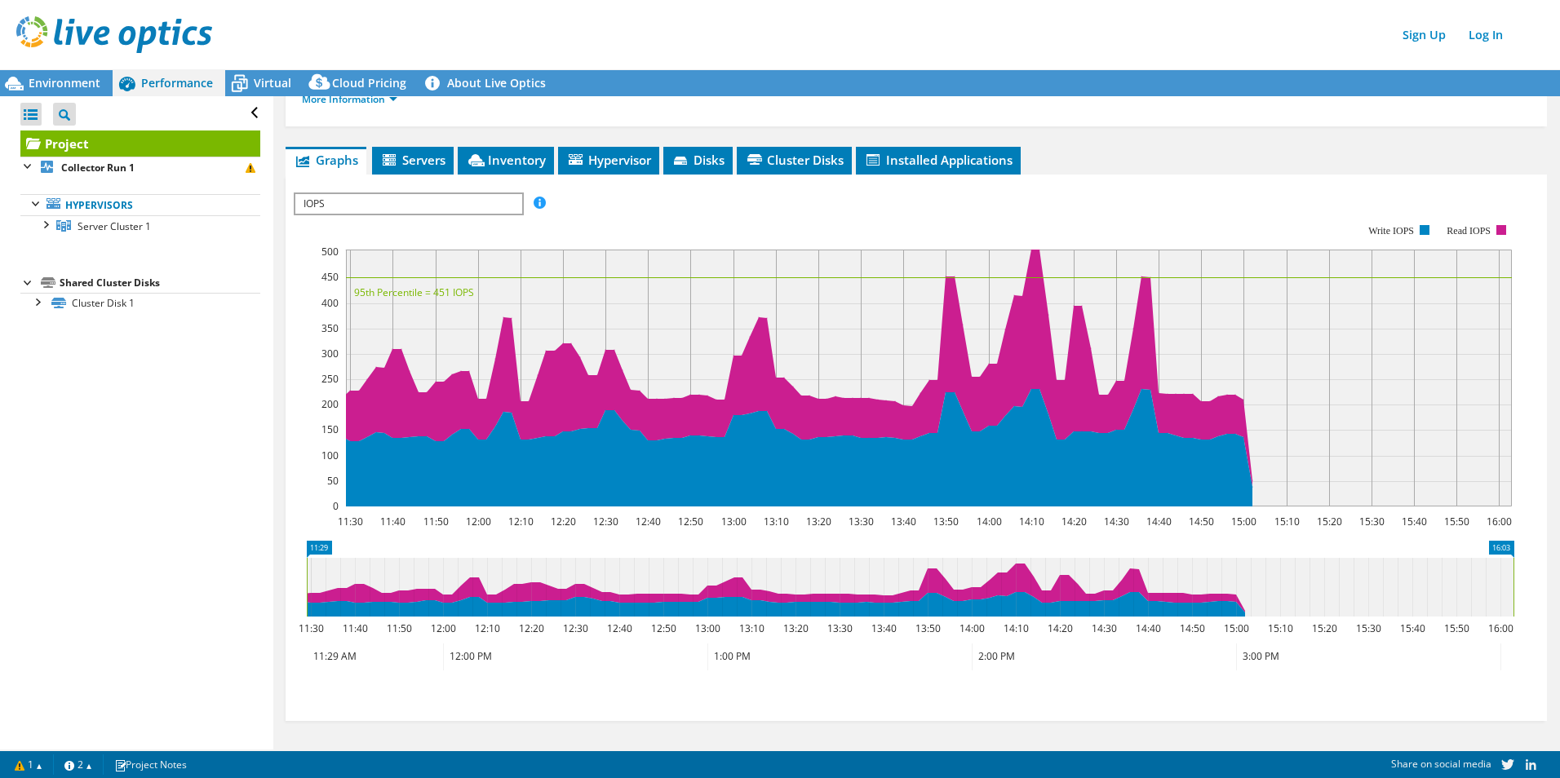
scroll to position [0, 0]
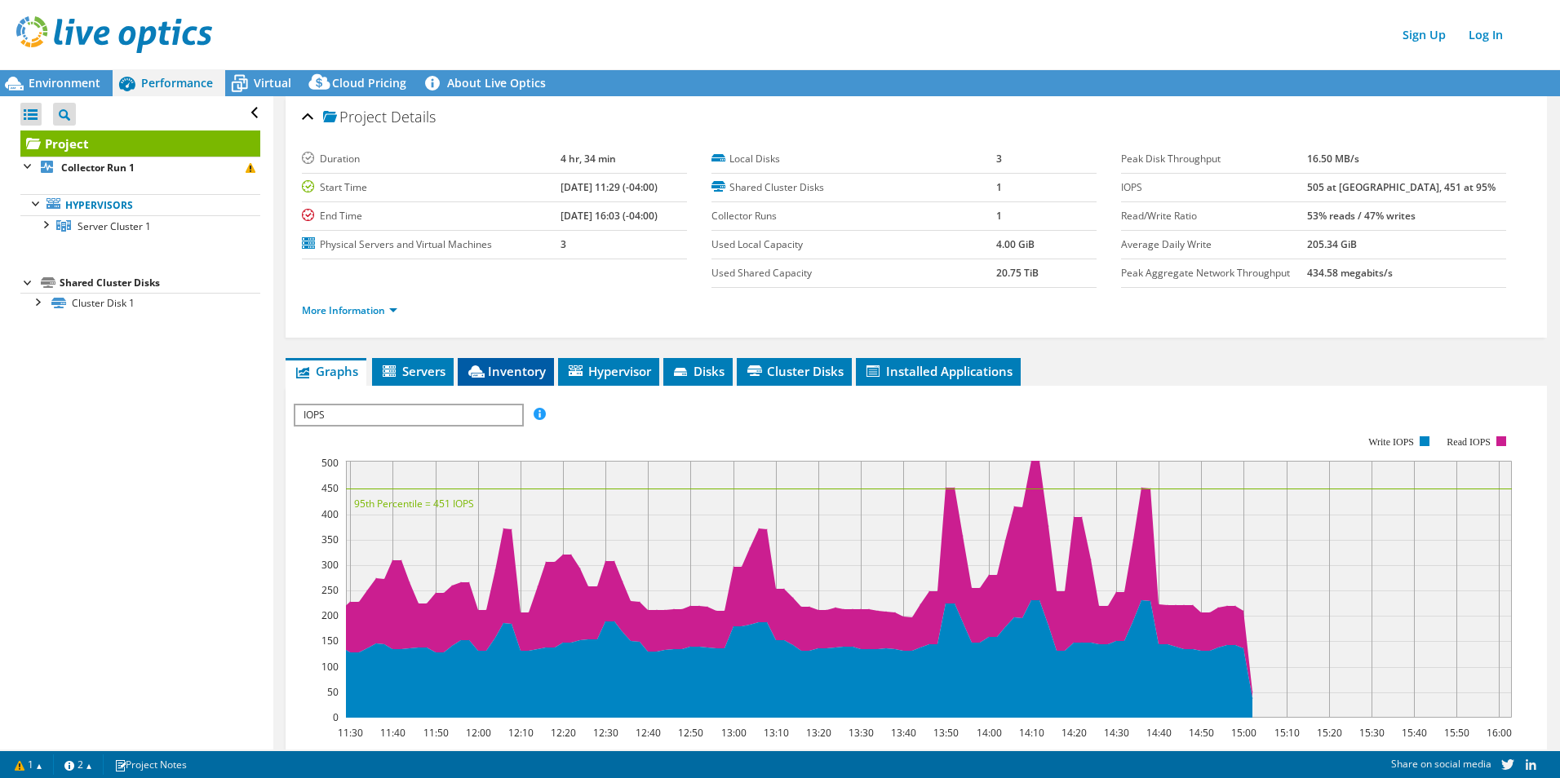
click at [507, 374] on span "Inventory" at bounding box center [506, 371] width 80 height 16
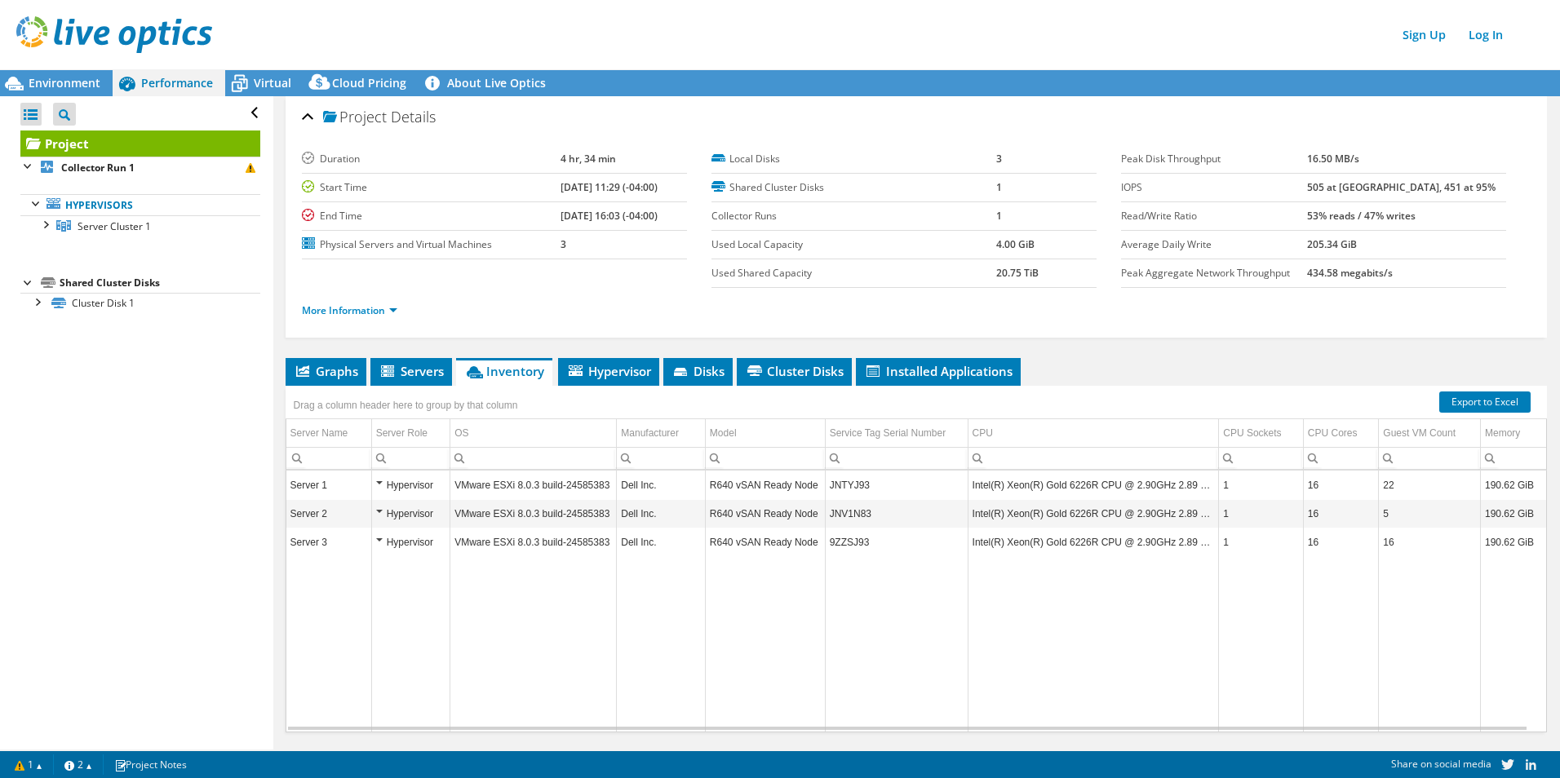
click at [44, 65] on header "Sign Up Log In" at bounding box center [796, 34] width 1592 height 69
click at [45, 73] on div "Environment" at bounding box center [56, 83] width 113 height 26
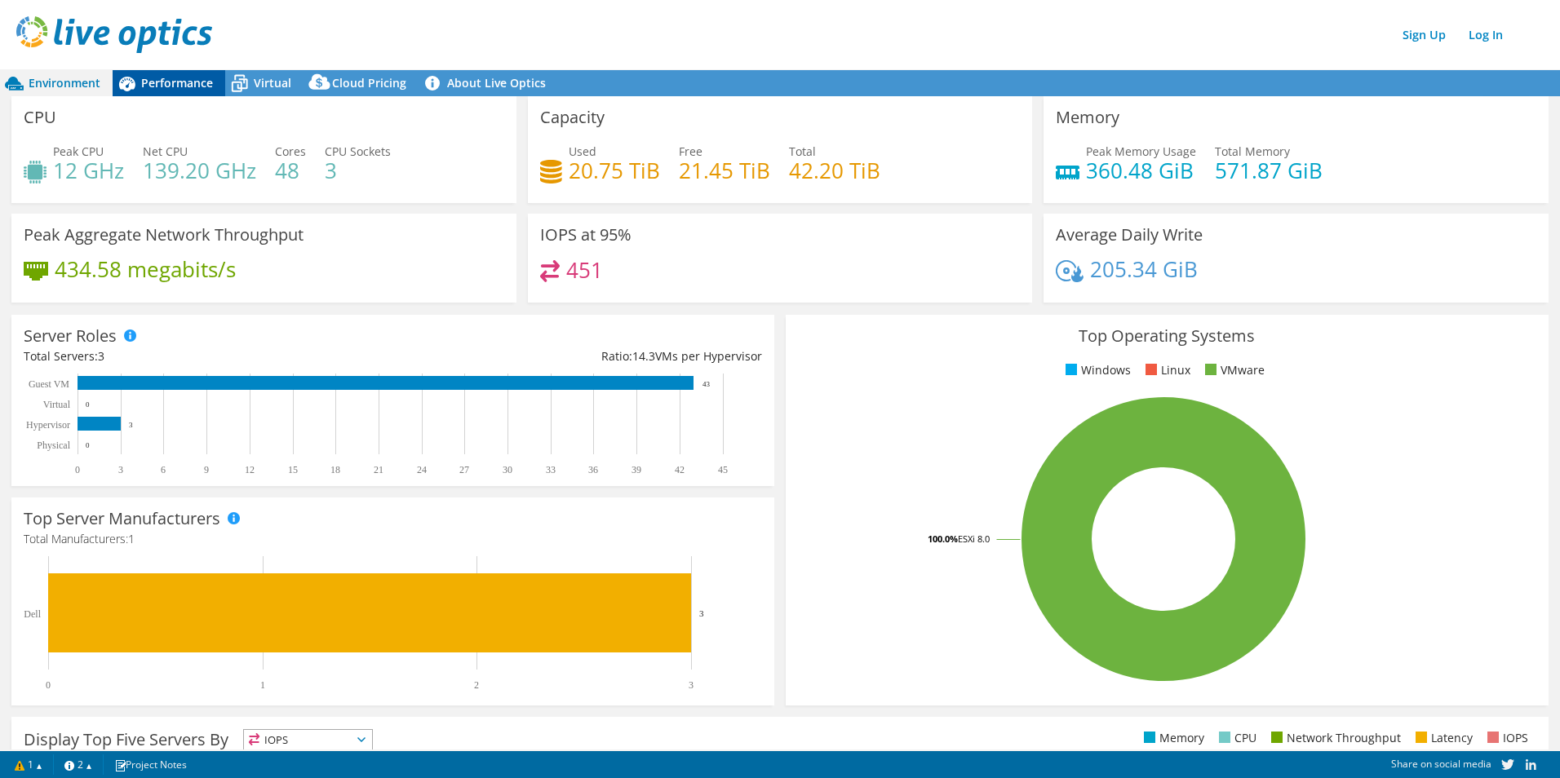
click at [179, 78] on span "Performance" at bounding box center [177, 82] width 72 height 15
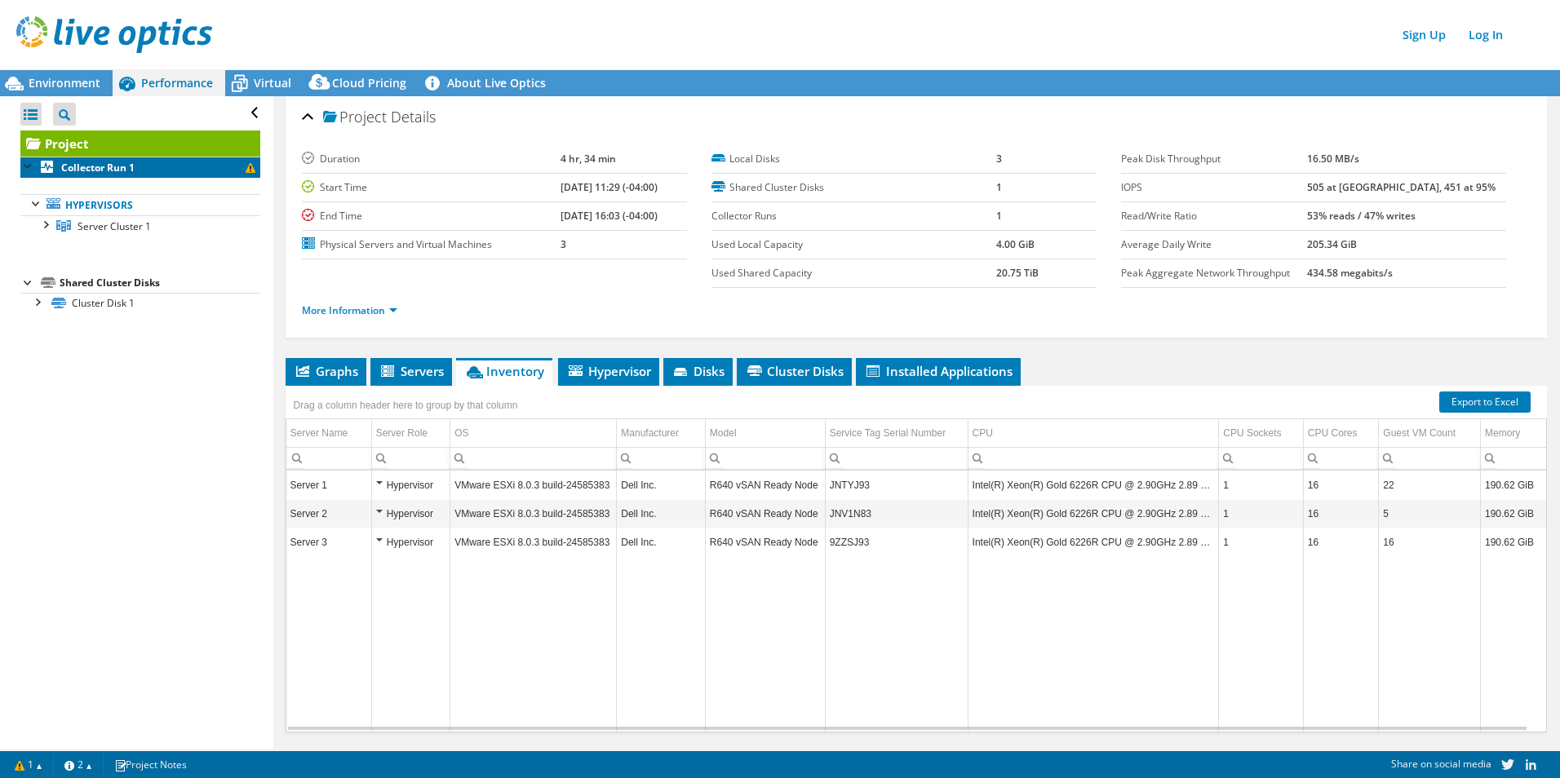
click at [139, 166] on link "Collector Run 1" at bounding box center [140, 167] width 240 height 21
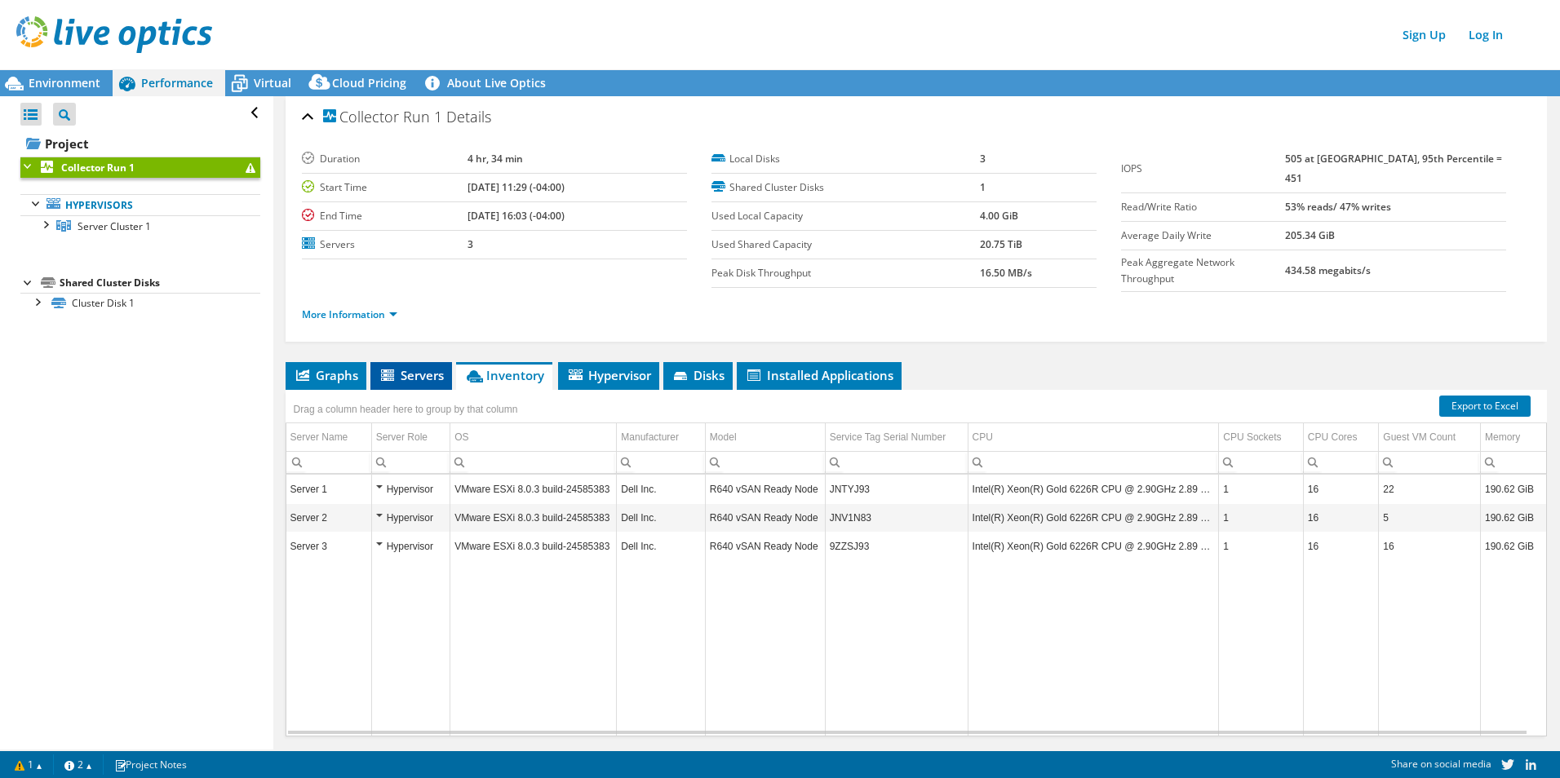
click at [425, 371] on span "Servers" at bounding box center [411, 375] width 65 height 16
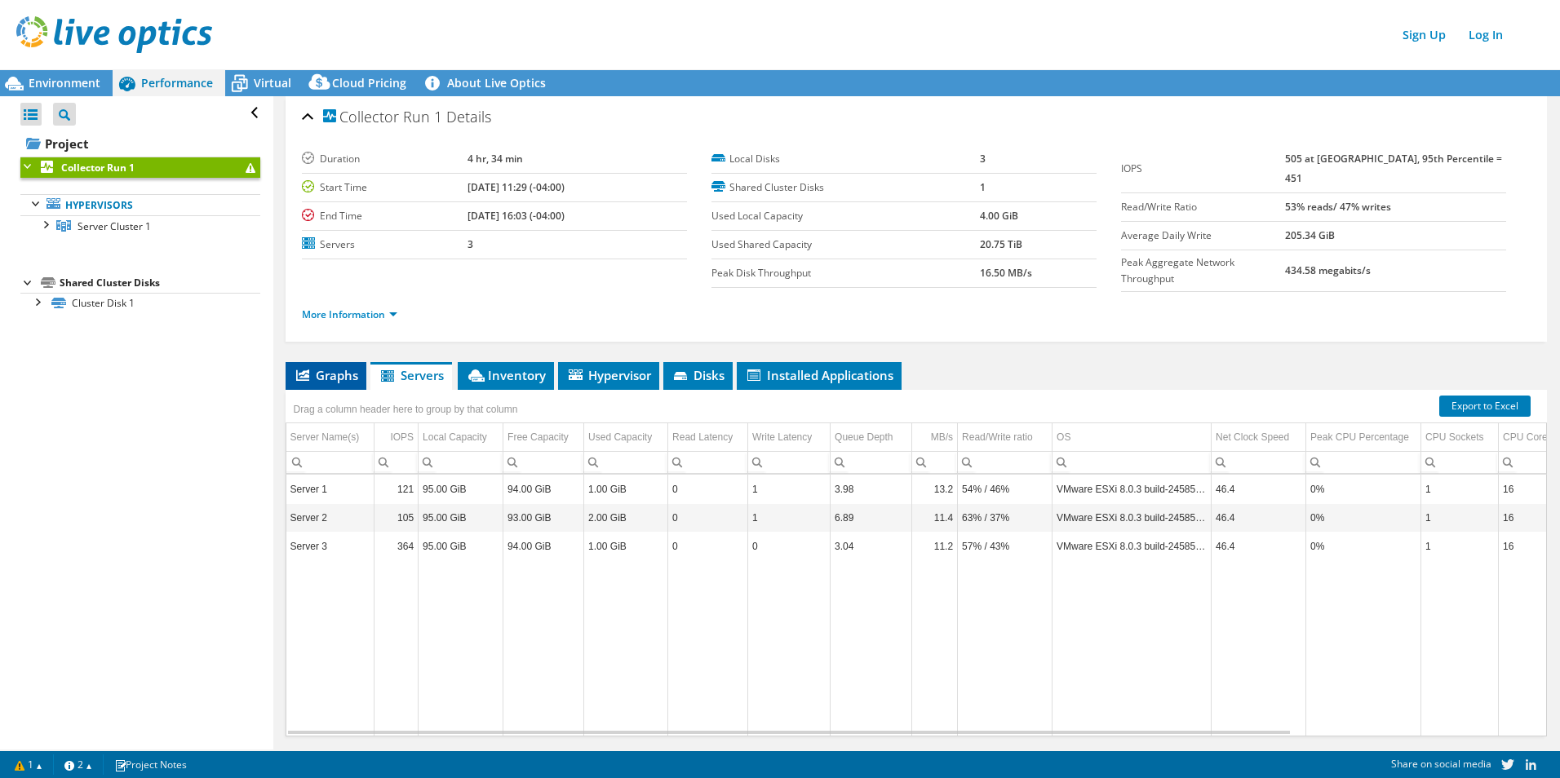
click at [325, 381] on li "Graphs" at bounding box center [326, 376] width 81 height 28
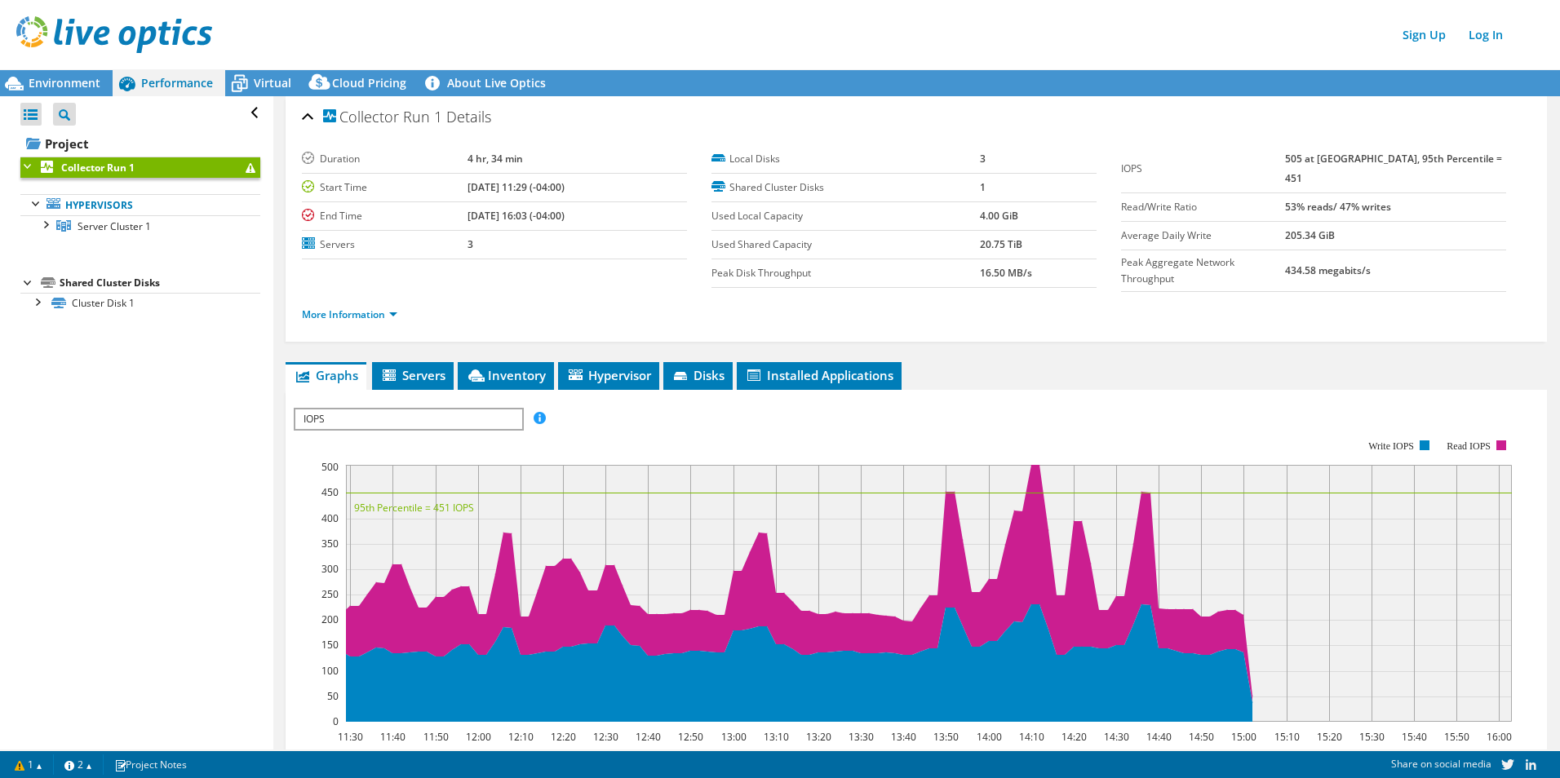
click at [361, 418] on span "IOPS" at bounding box center [408, 420] width 226 height 20
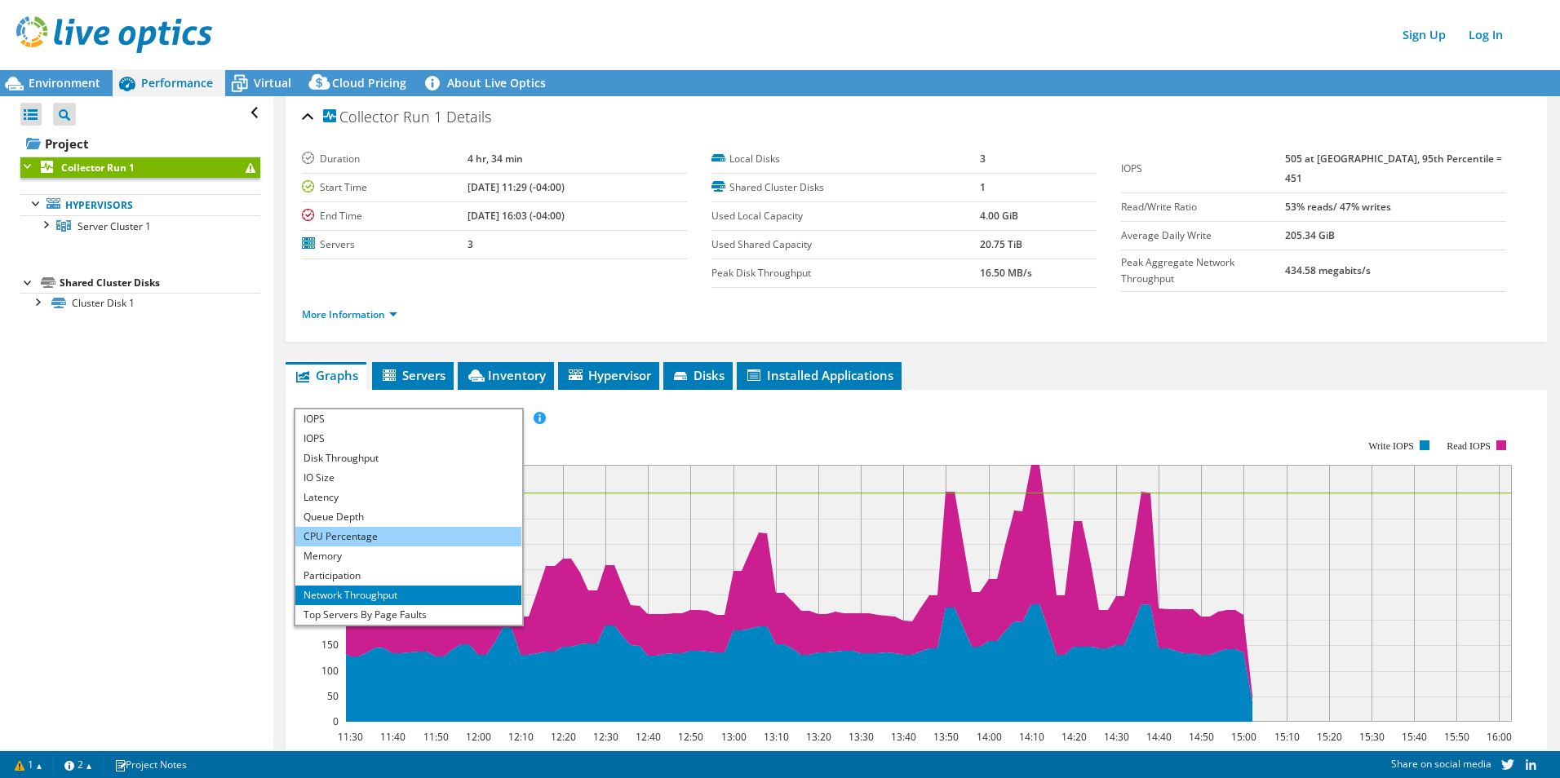
click at [348, 532] on li "CPU Percentage" at bounding box center [408, 537] width 226 height 20
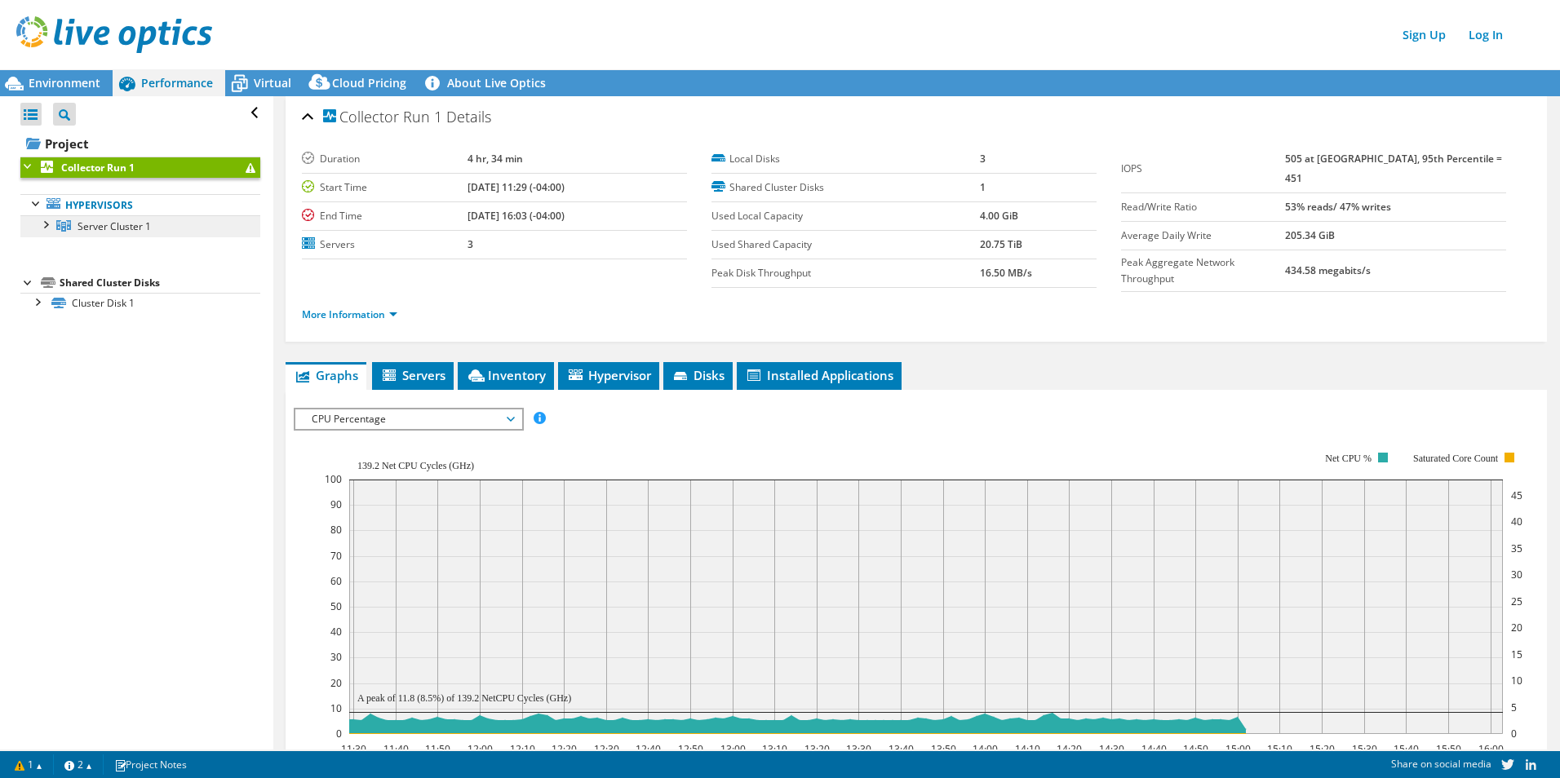
click at [183, 226] on link "Server Cluster 1" at bounding box center [140, 225] width 240 height 21
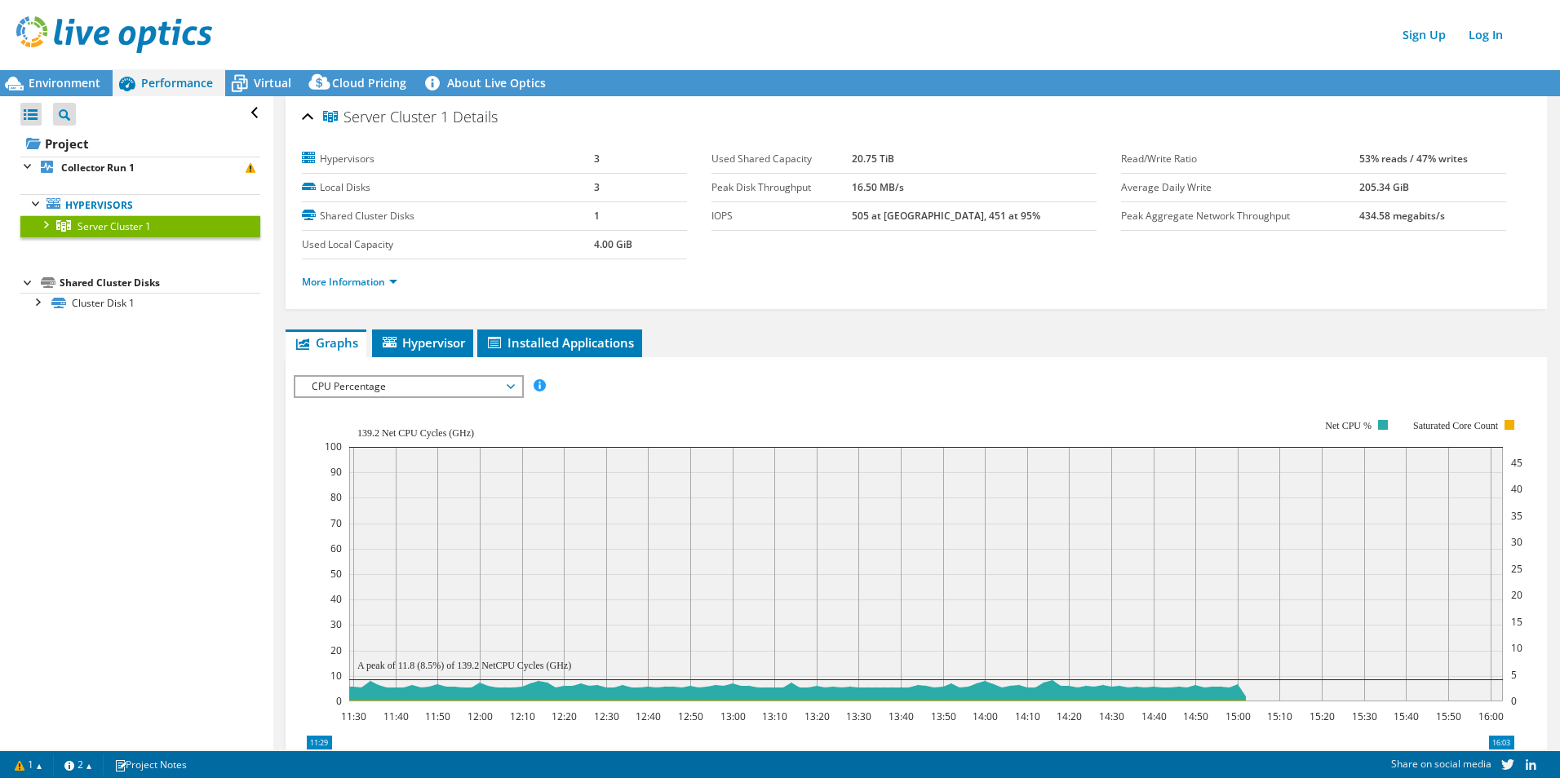
click at [470, 389] on span "CPU Percentage" at bounding box center [408, 387] width 210 height 20
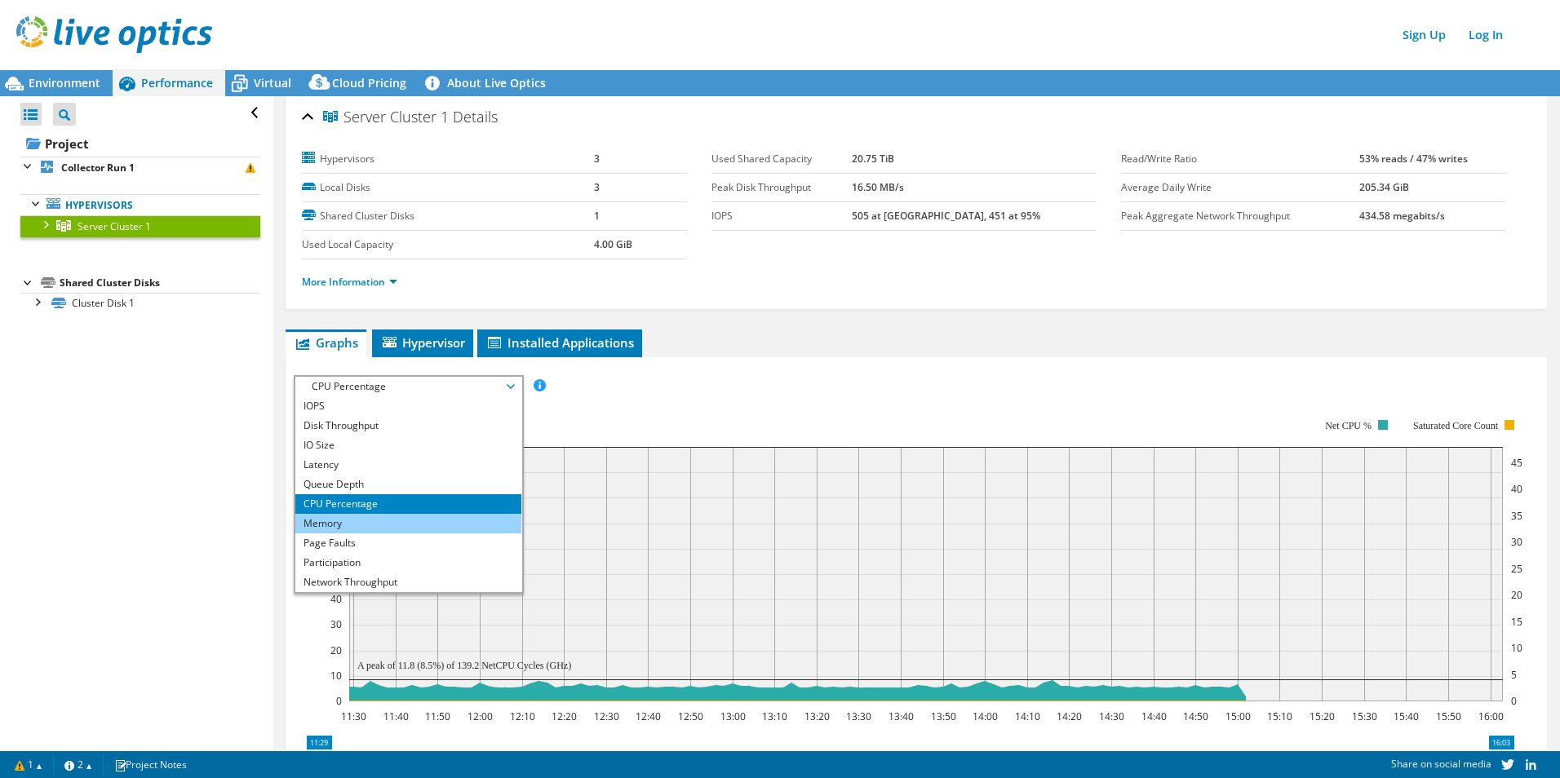
click at [416, 522] on li "Memory" at bounding box center [408, 524] width 226 height 20
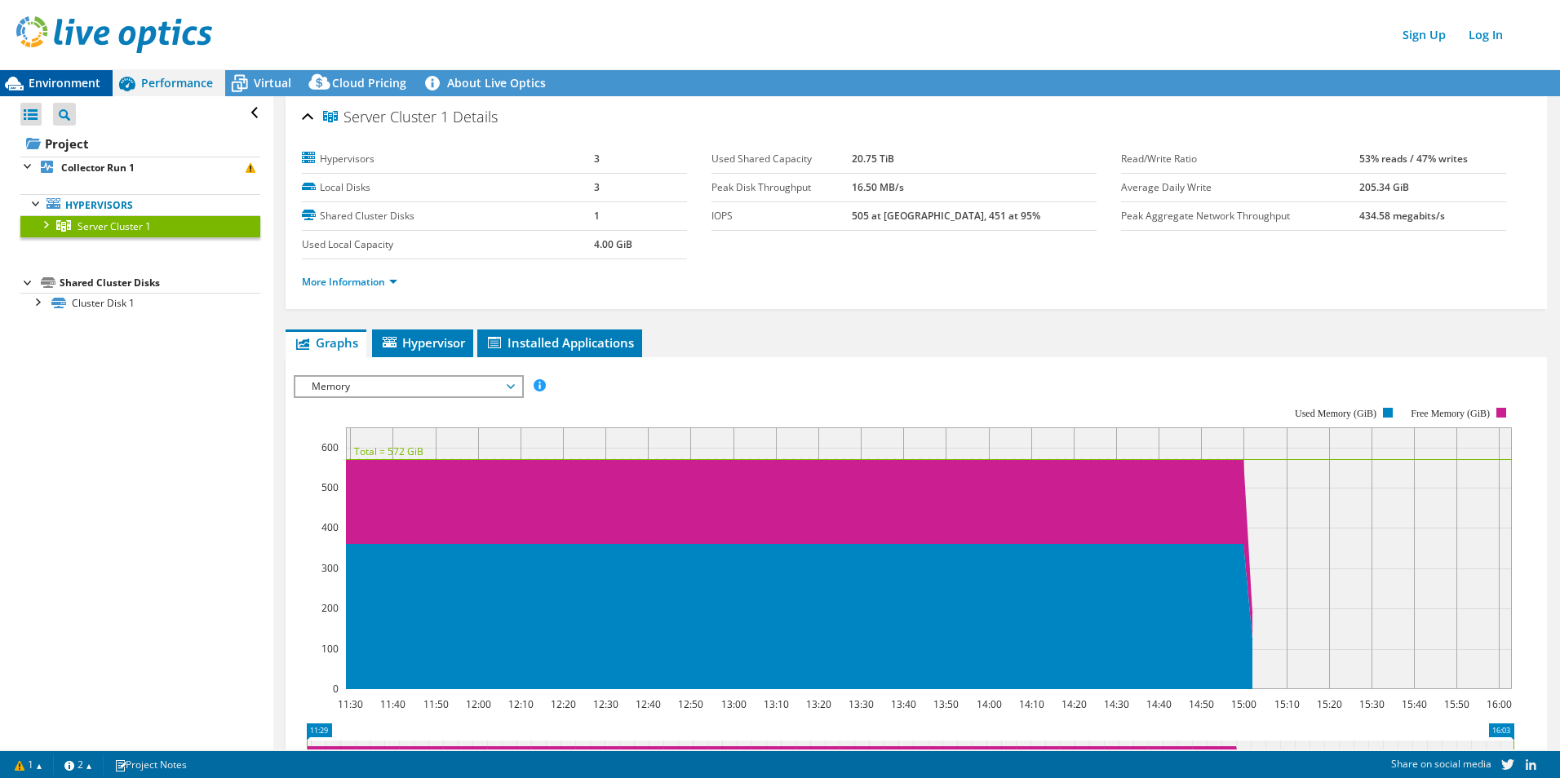
click at [72, 77] on span "Environment" at bounding box center [65, 82] width 72 height 15
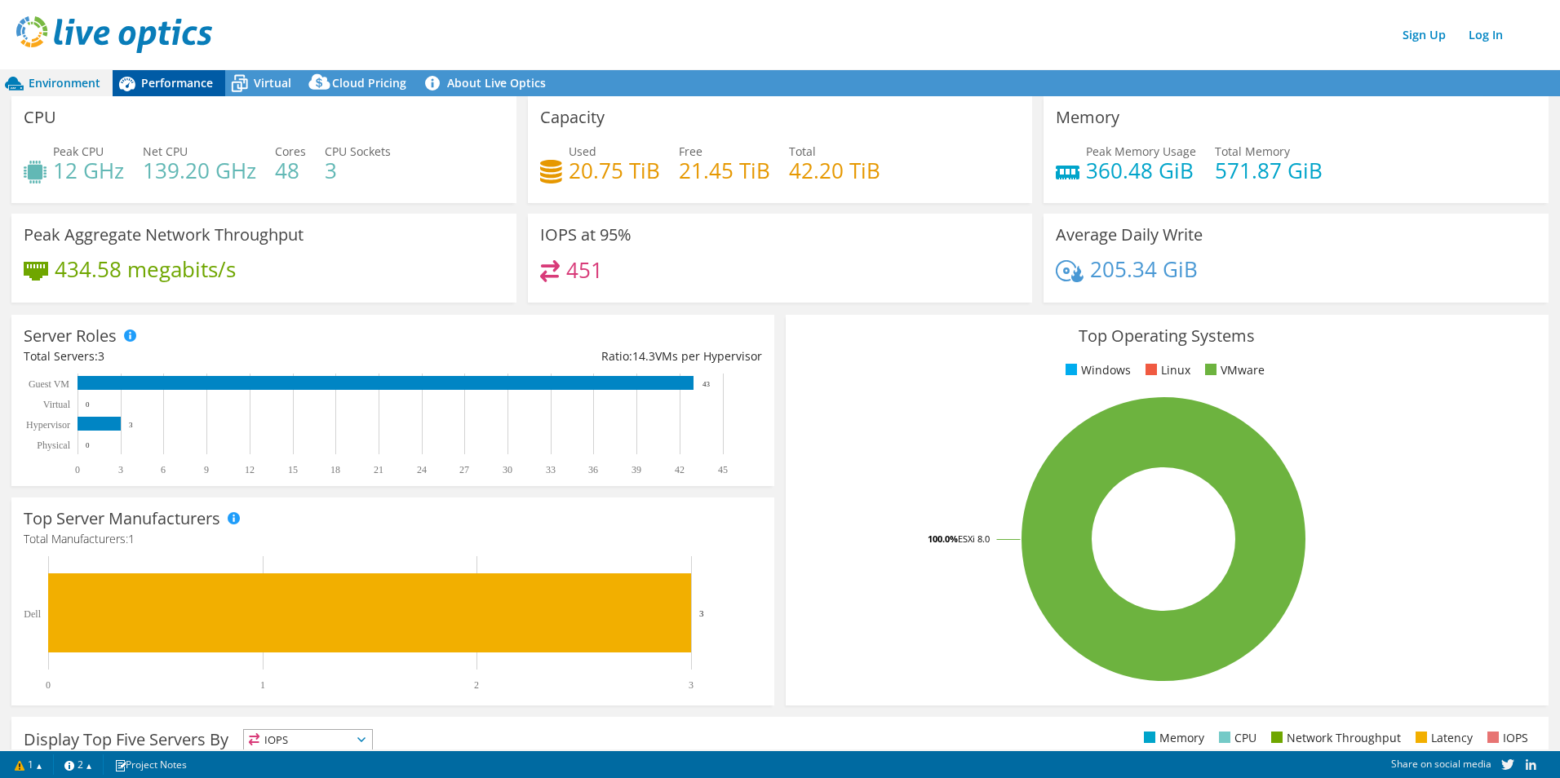
click at [163, 86] on span "Performance" at bounding box center [177, 82] width 72 height 15
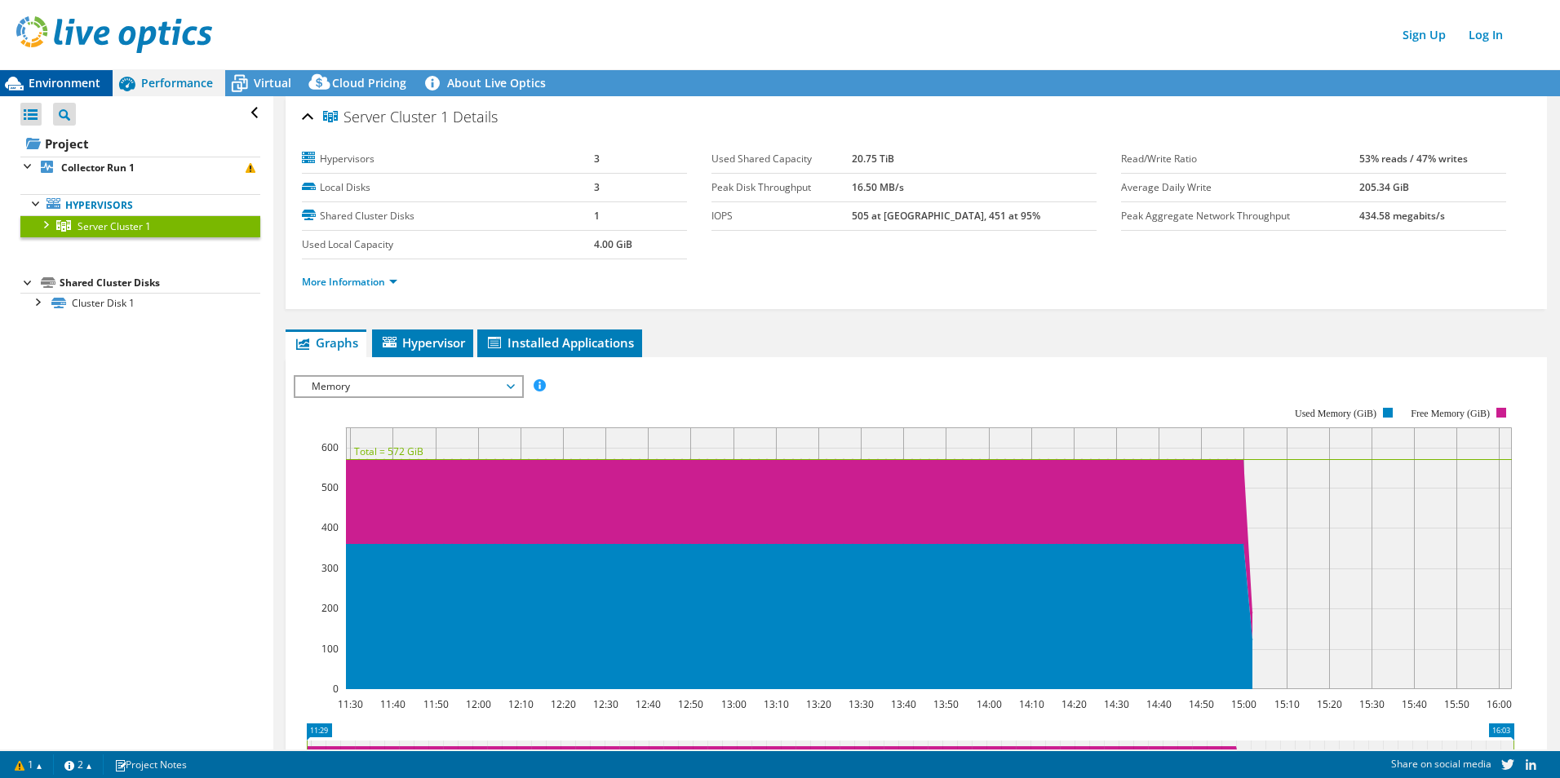
click at [75, 72] on div "Environment" at bounding box center [56, 83] width 113 height 26
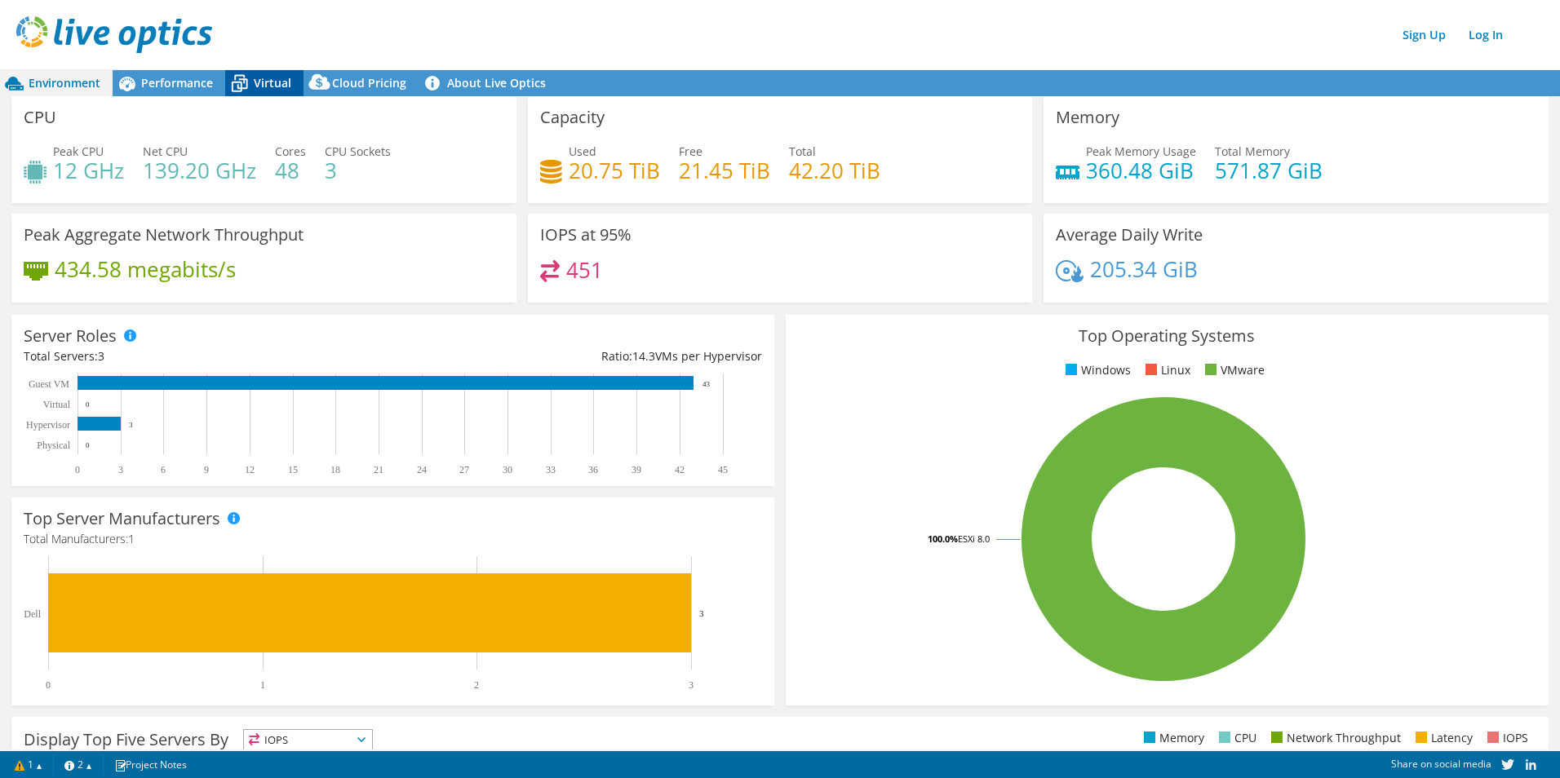
click at [276, 73] on div "Virtual" at bounding box center [264, 83] width 78 height 26
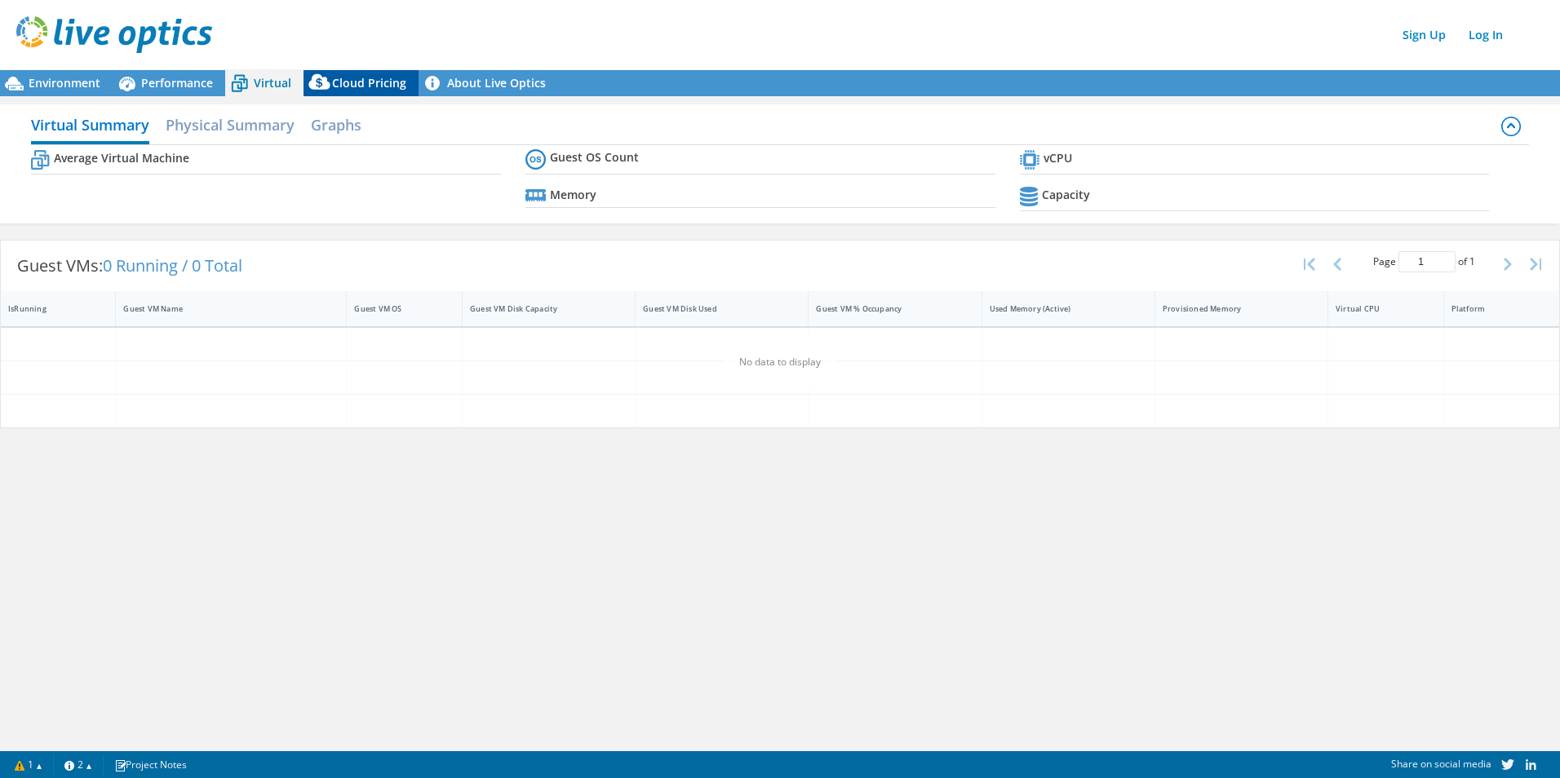
click at [360, 90] on span "Cloud Pricing" at bounding box center [369, 82] width 74 height 15
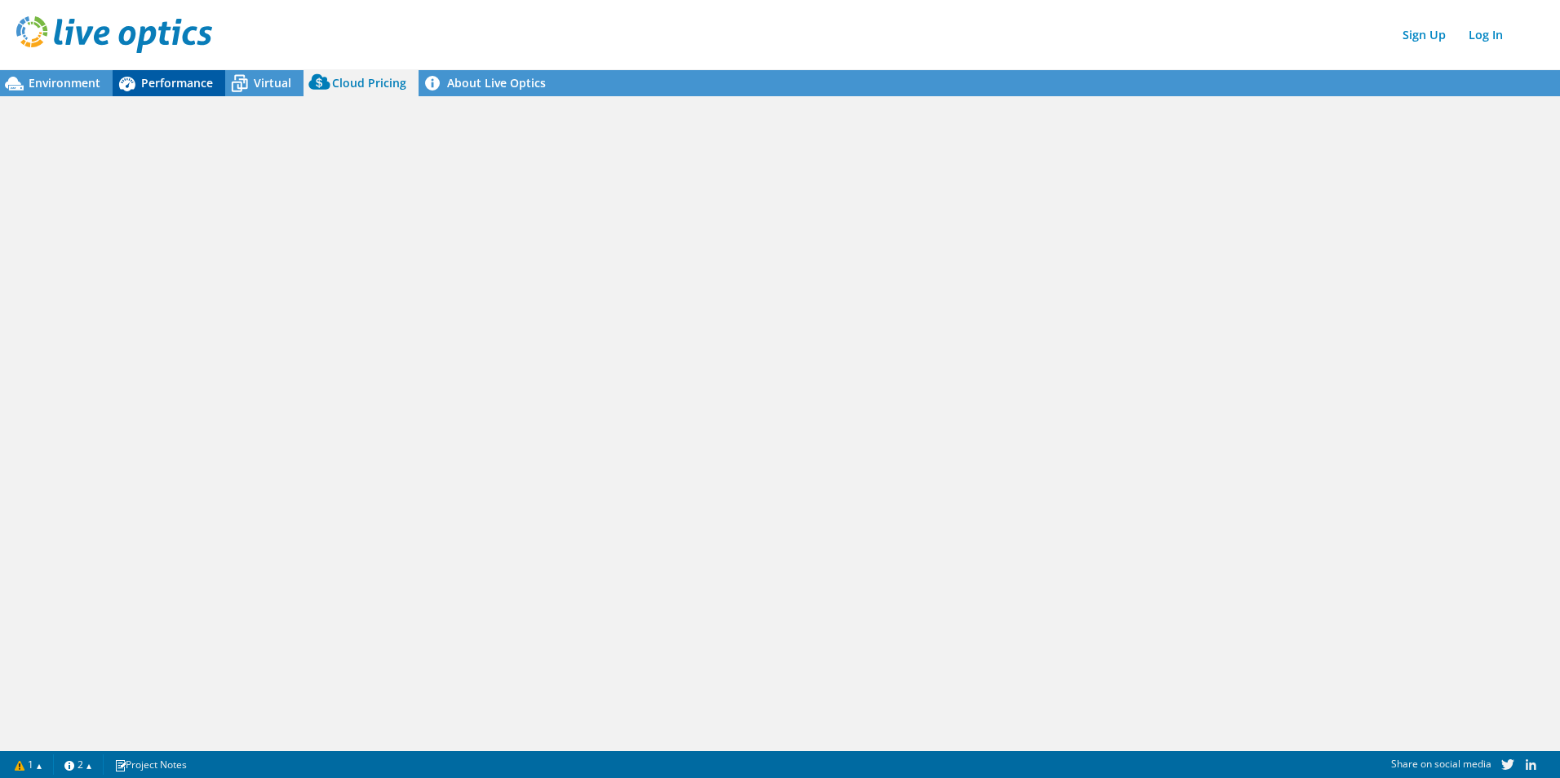
click at [168, 86] on span "Performance" at bounding box center [177, 82] width 72 height 15
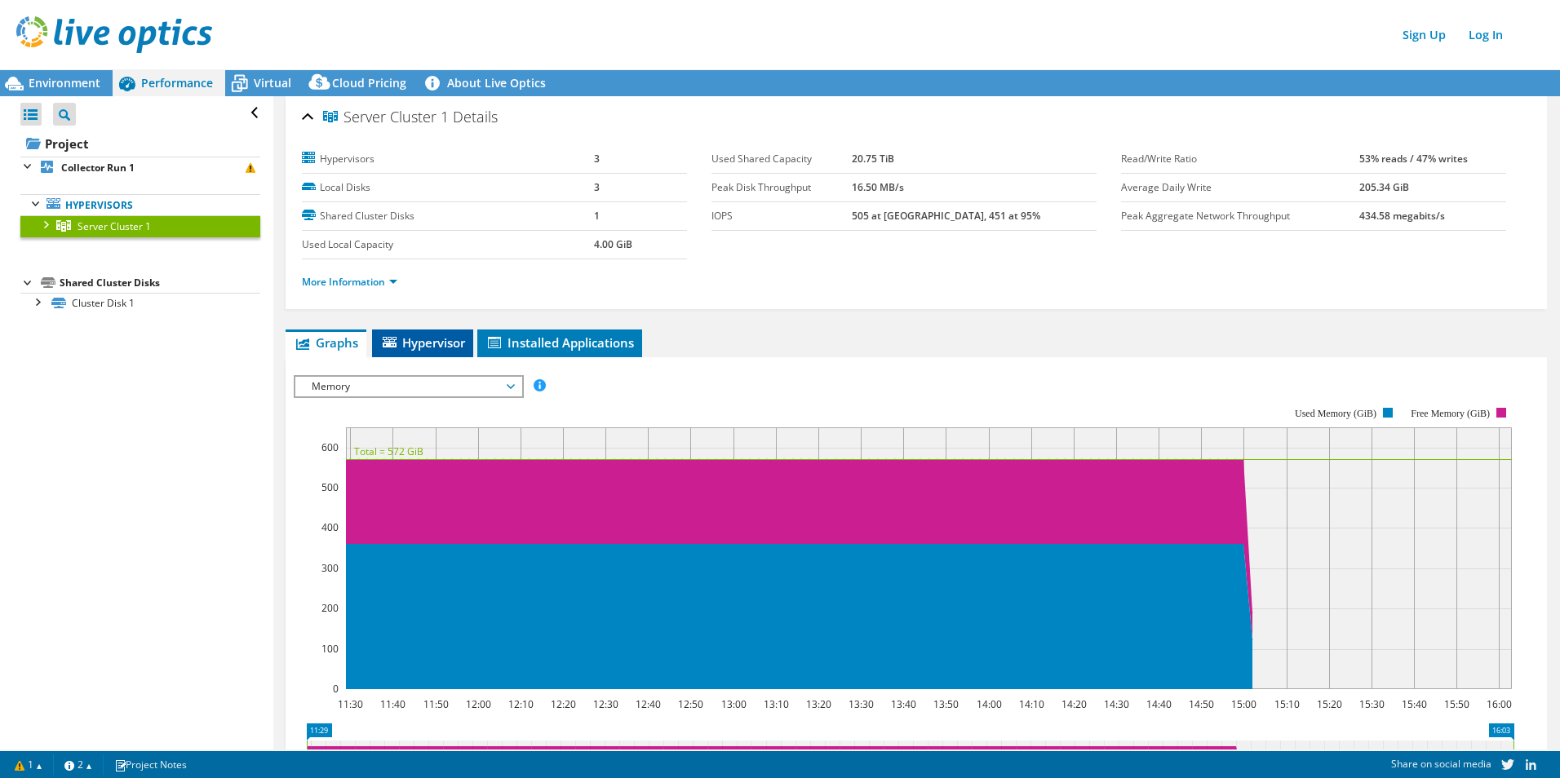
click at [440, 348] on span "Hypervisor" at bounding box center [422, 342] width 85 height 16
